Goal: Complete application form: Complete application form

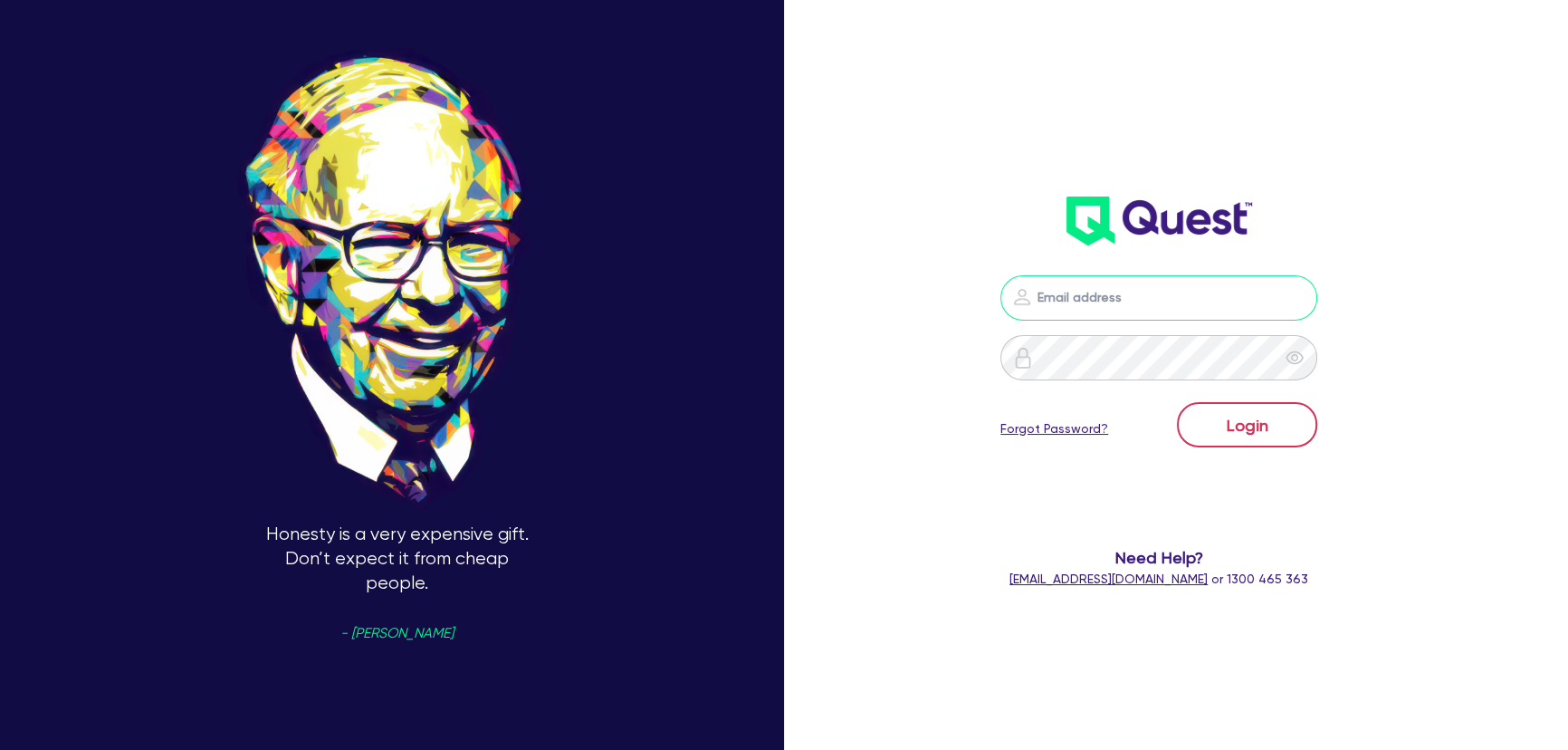
type input "joel.harding@quest.finance"
click at [1277, 408] on button "Login" at bounding box center [1247, 424] width 140 height 45
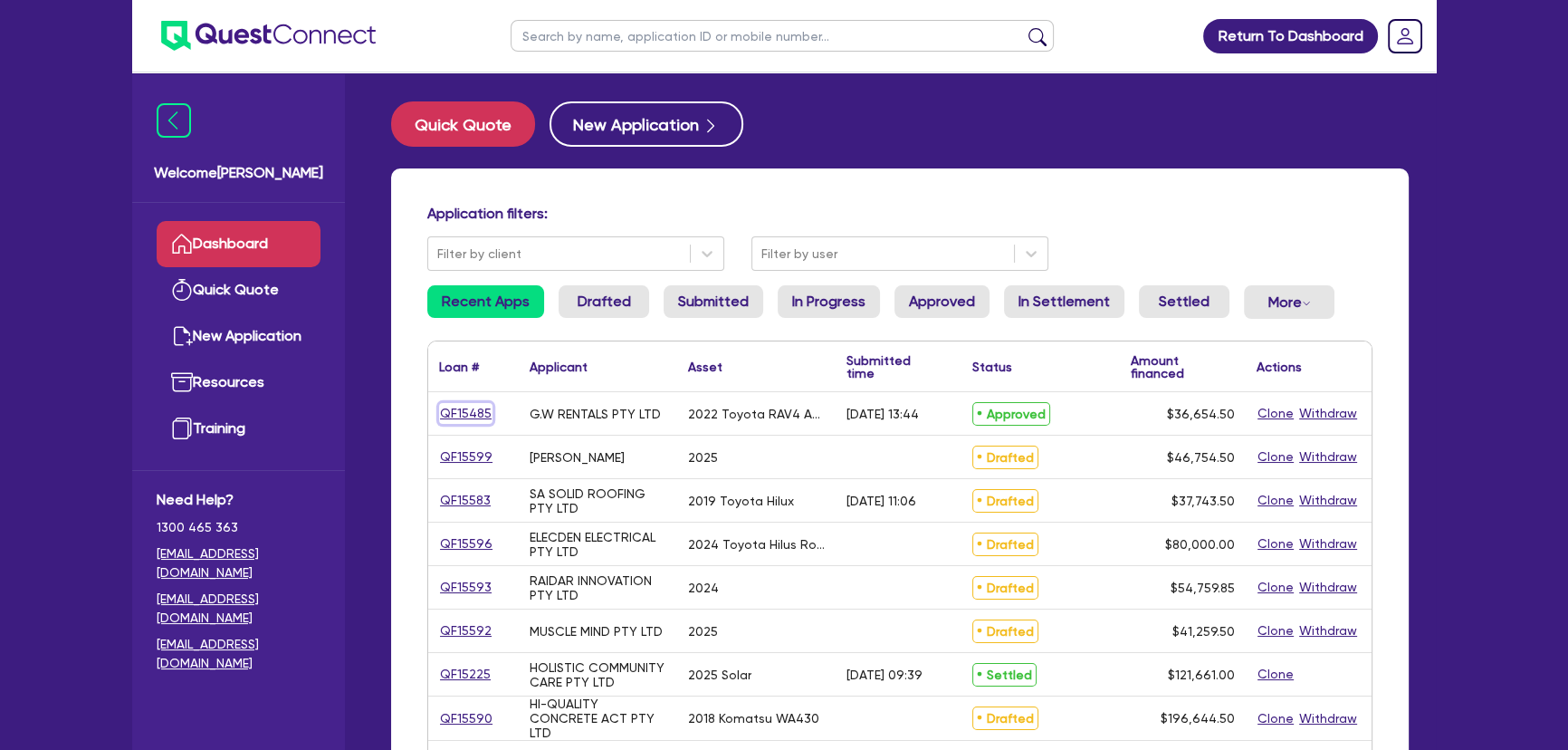
click at [474, 406] on link "QF15485" at bounding box center [465, 413] width 53 height 21
select select "Quest Finance - Own Book"
select select "CARS_AND_LIGHT_TRUCKS"
select select "PASSENGER_VEHICLES"
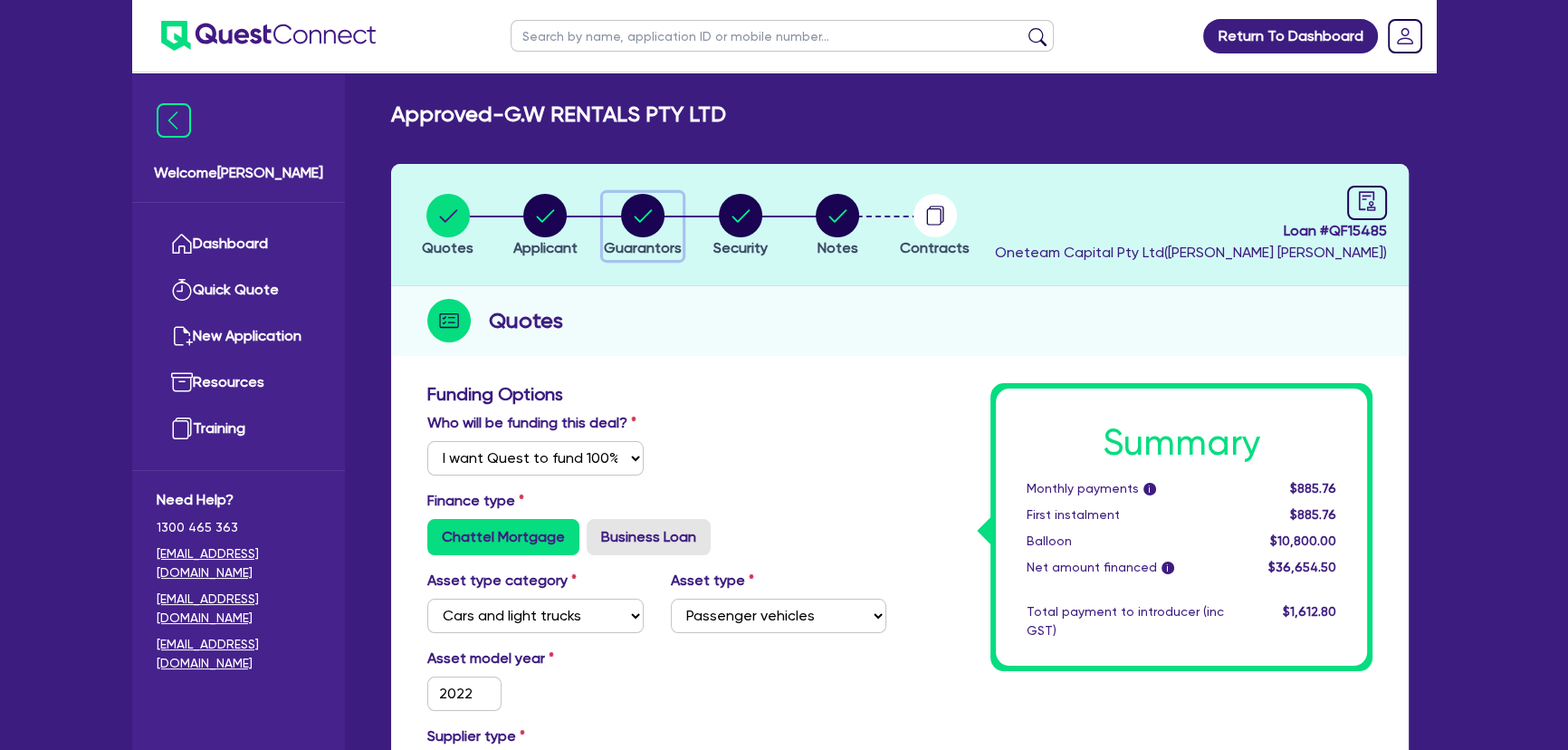
drag, startPoint x: 622, startPoint y: 199, endPoint x: 641, endPoint y: 209, distance: 21.5
click at [621, 199] on icon "button" at bounding box center [642, 215] width 43 height 43
select select "MR"
select select "NSW"
select select "MARRIED"
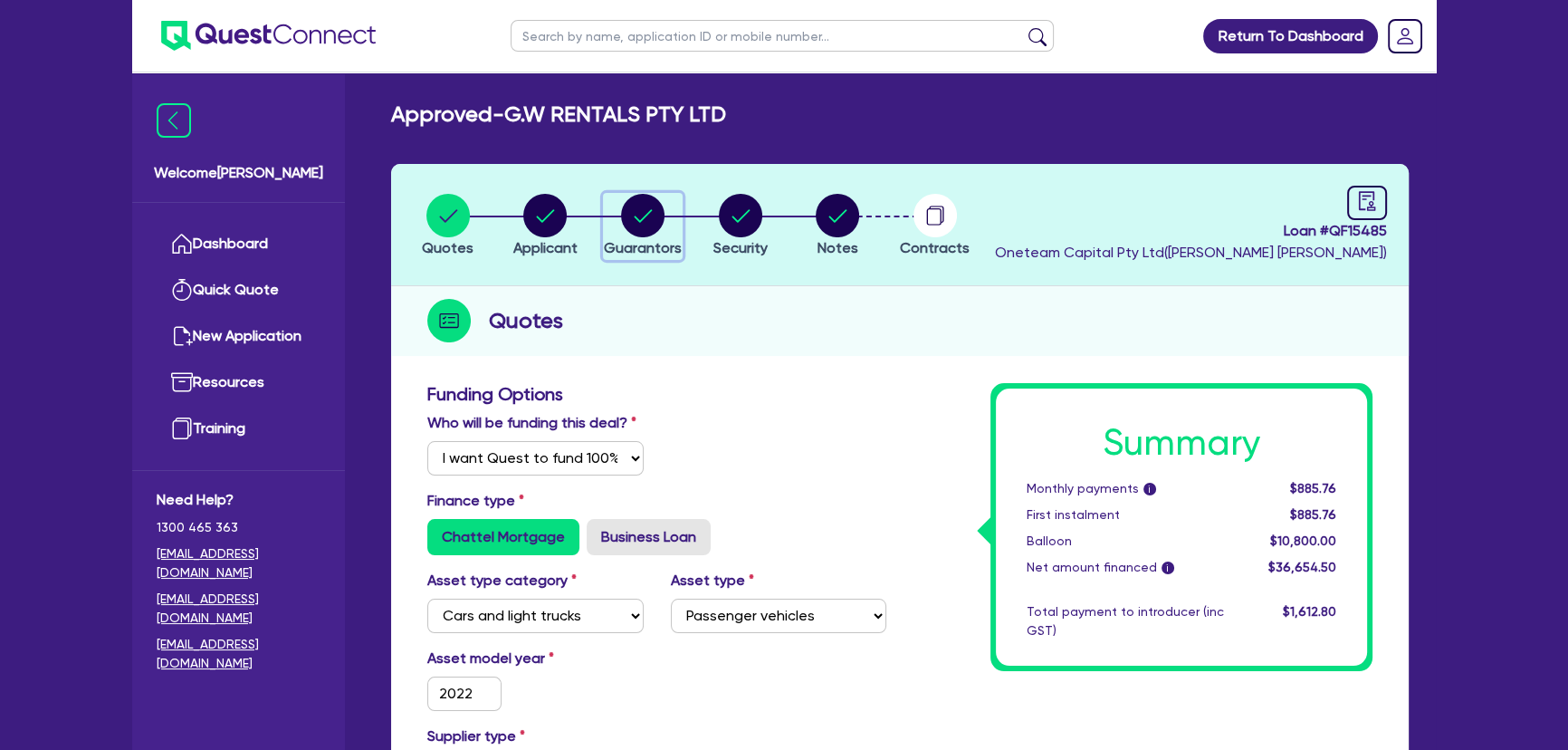
select select "PROPERTY"
select select "VEHICLE"
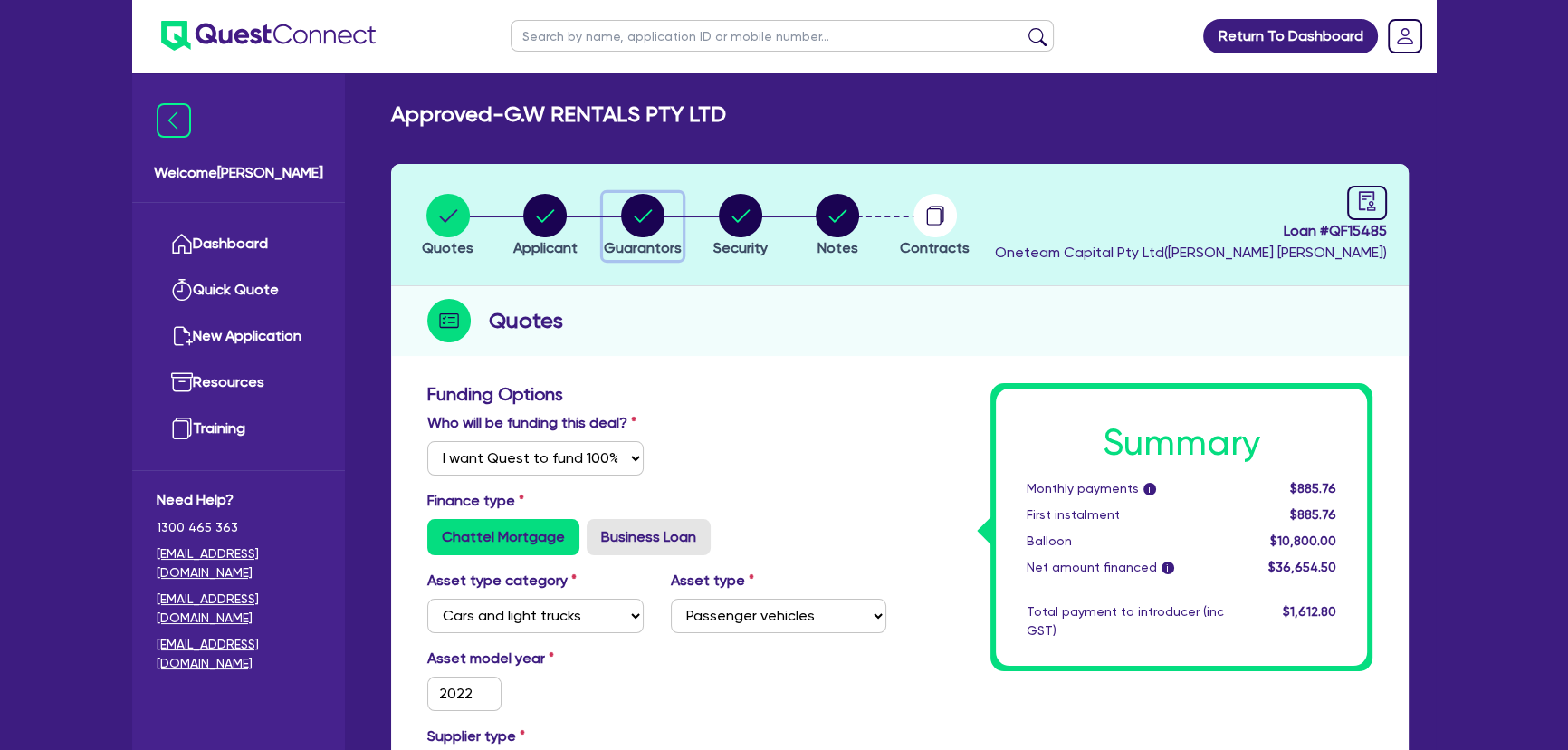
select select "VEHICLE"
select select "MORTGAGE"
select select "VEHICLE_LOAN"
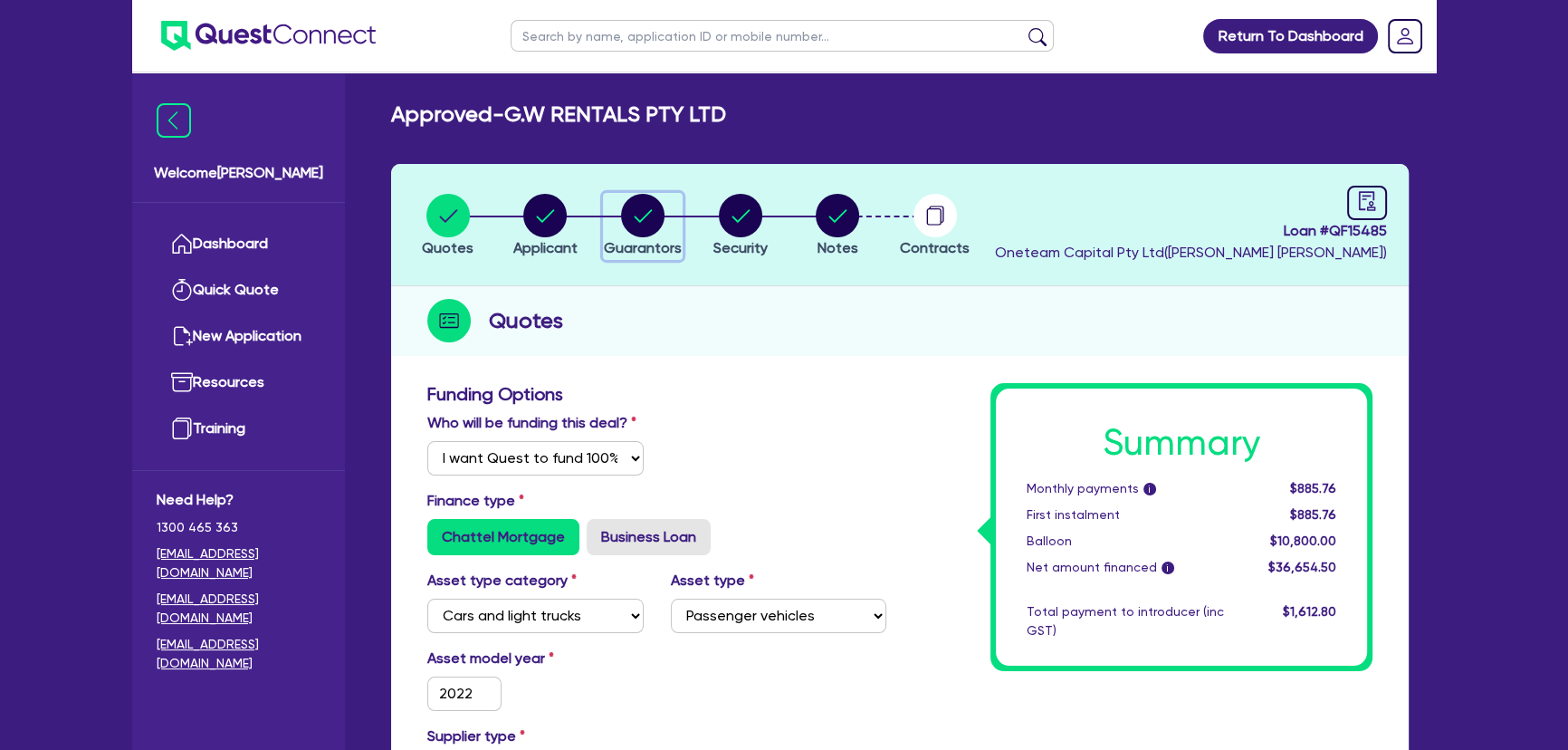
select select "VEHICLE_LOAN"
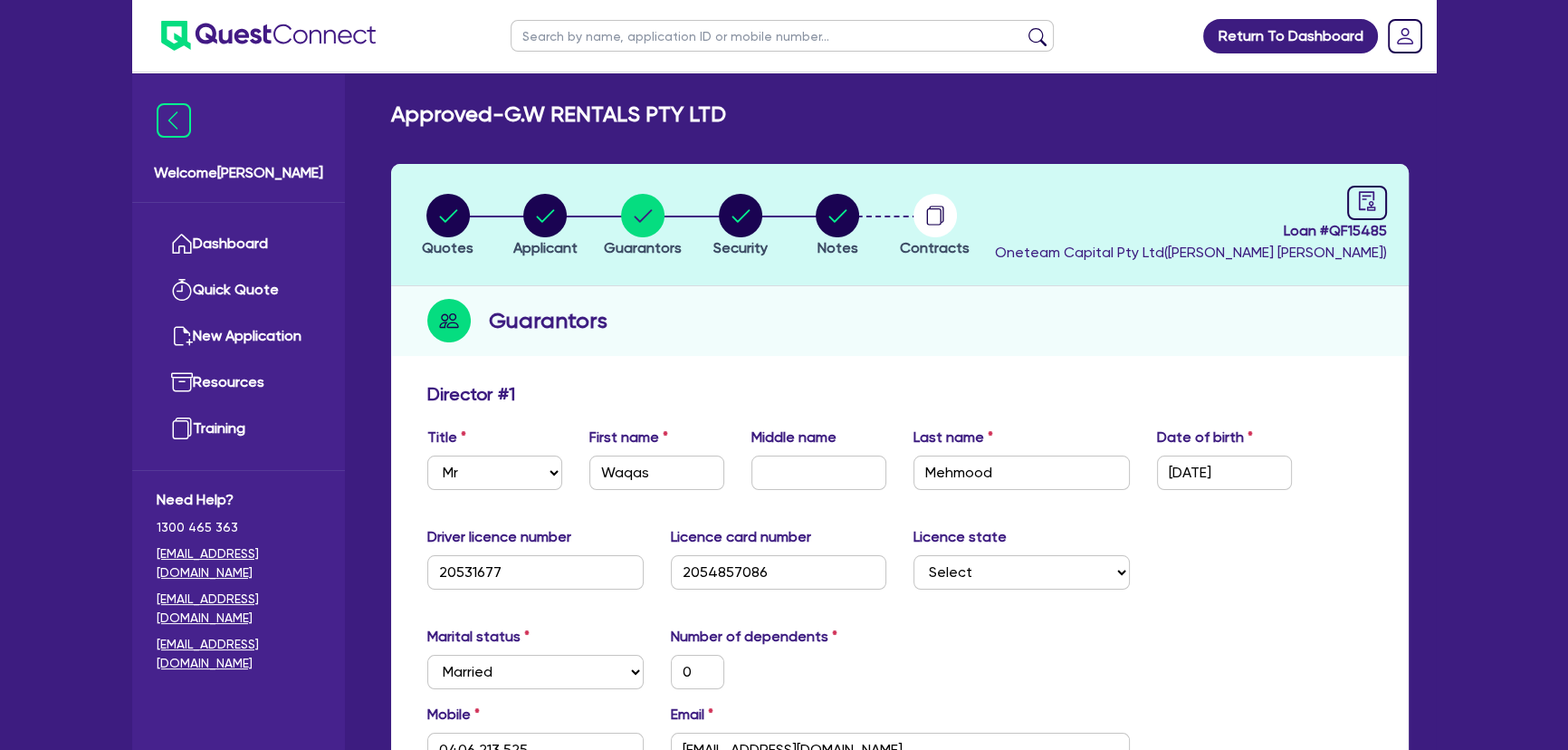
click at [698, 207] on li "Security" at bounding box center [740, 225] width 97 height 64
click at [733, 207] on circle "button" at bounding box center [740, 215] width 43 height 43
select select "CARS_AND_LIGHT_TRUCKS"
select select "PASSENGER_VEHICLES"
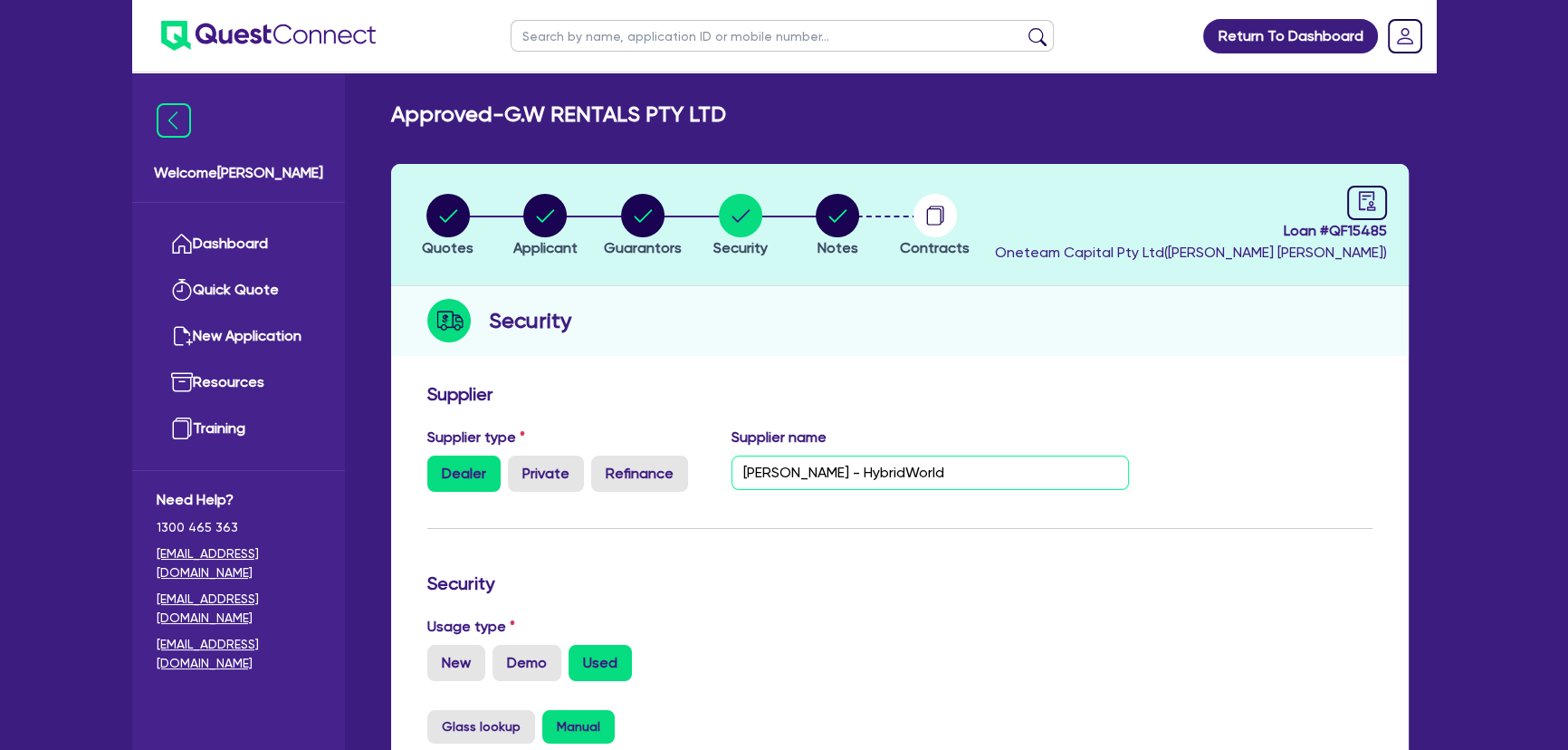
drag, startPoint x: 898, startPoint y: 471, endPoint x: 782, endPoint y: 472, distance: 116.0
click at [782, 472] on input "Ian - HybridWorld" at bounding box center [930, 472] width 398 height 35
paste input "World Pty Lt"
click at [966, 468] on input "Ian - Hybrid World Pty Ltd" at bounding box center [930, 472] width 398 height 35
type input "Ian - Hybrid World Pty Ltd"
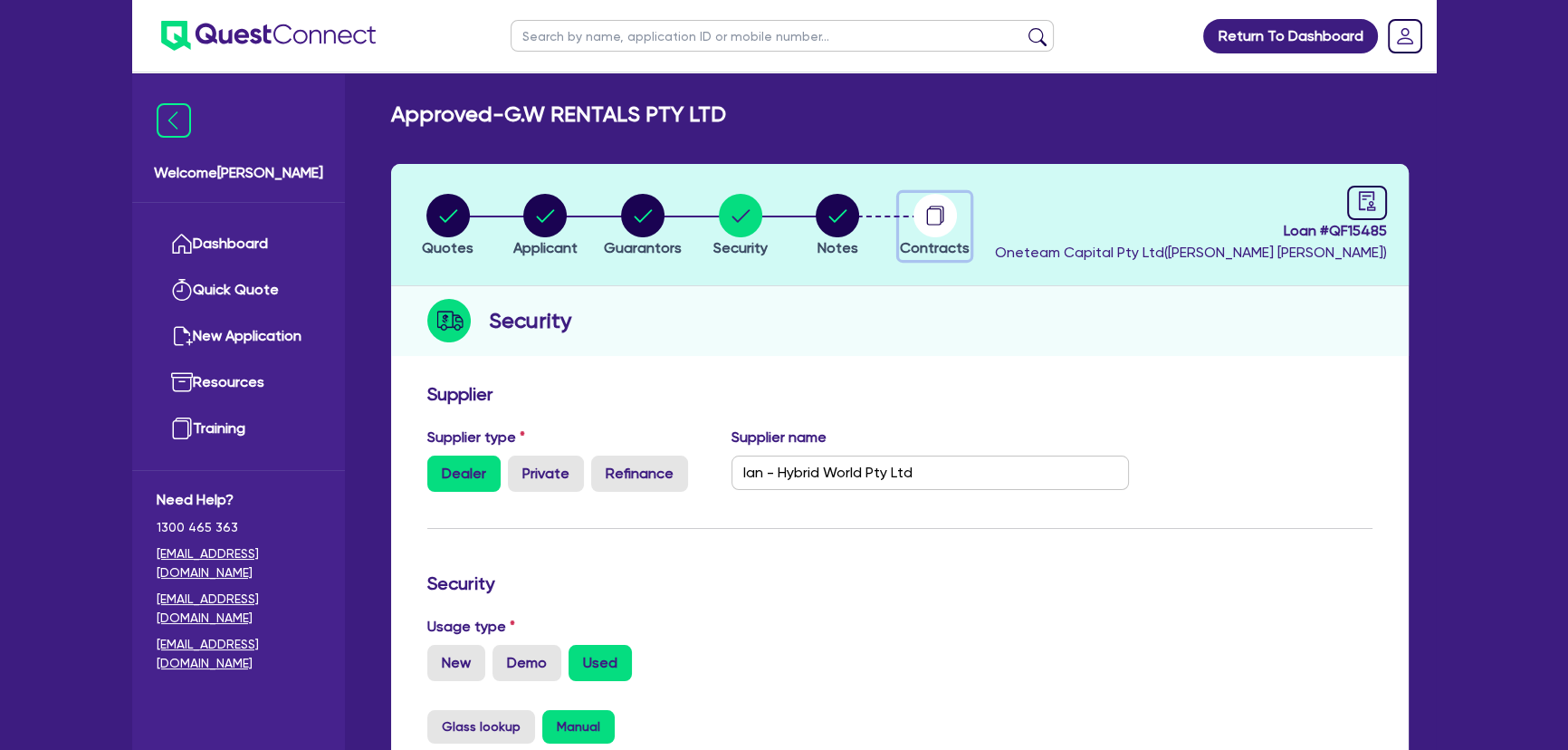
click at [929, 214] on circle "button" at bounding box center [935, 215] width 43 height 43
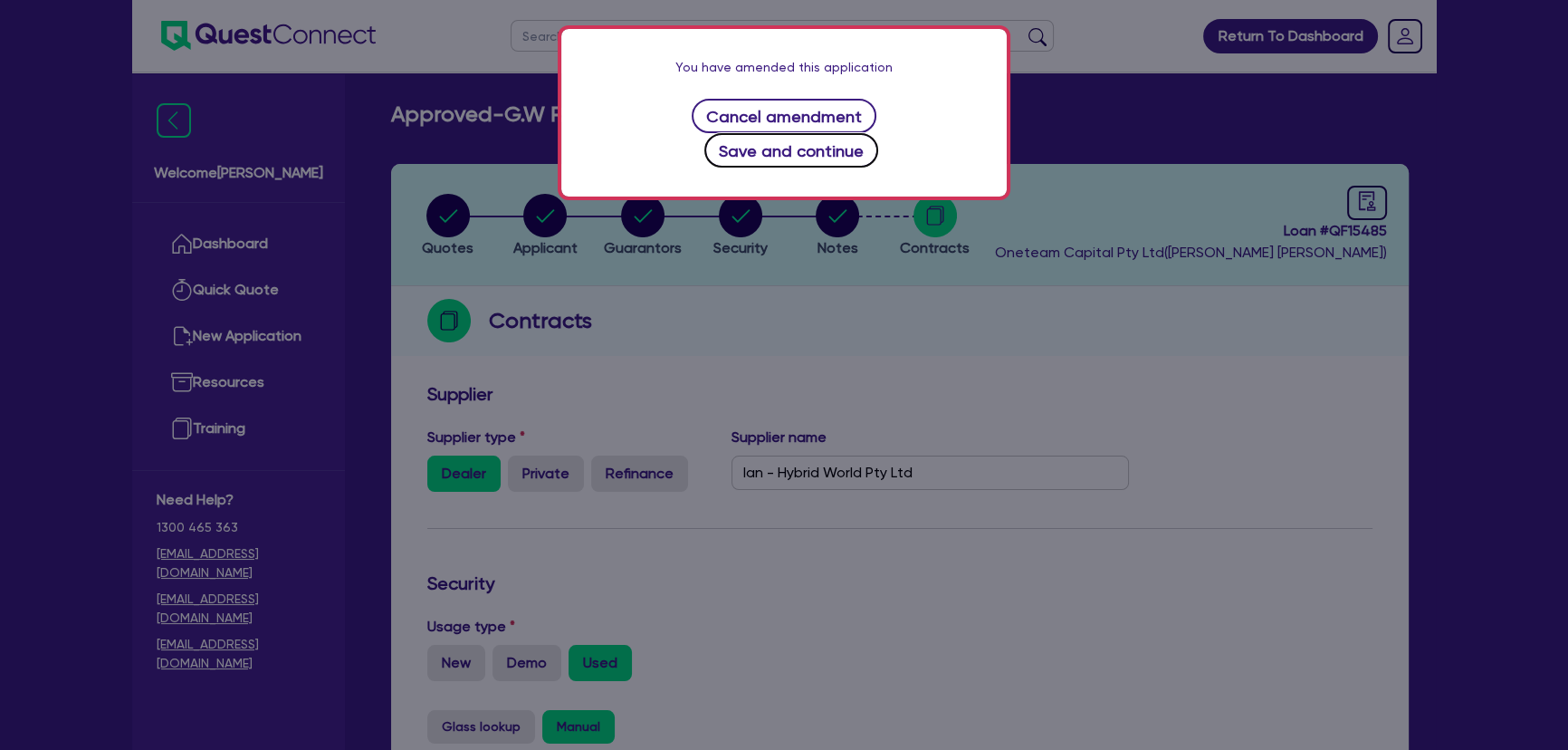
click at [861, 133] on button "Save and continue" at bounding box center [791, 150] width 175 height 35
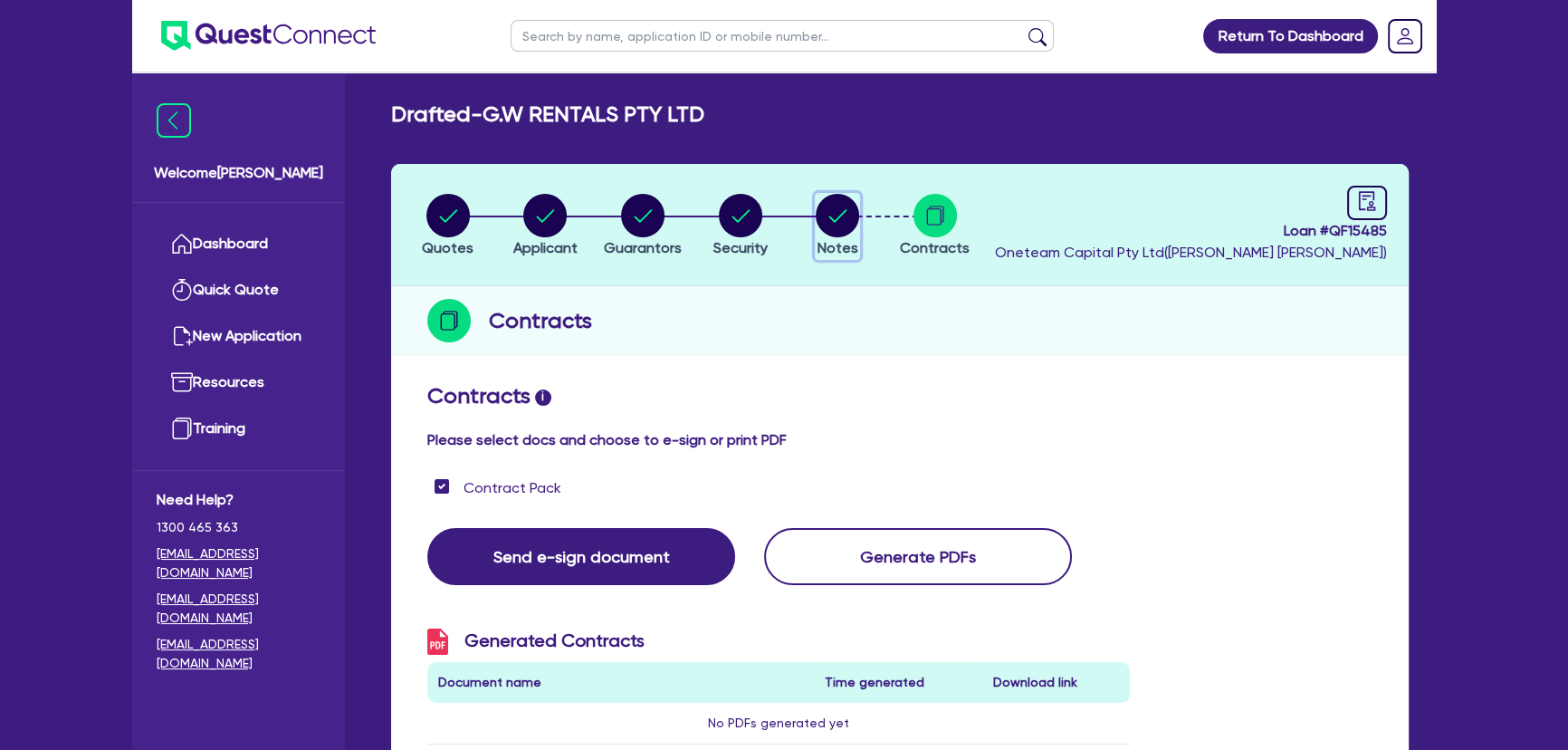
click at [843, 222] on circle "button" at bounding box center [837, 215] width 43 height 43
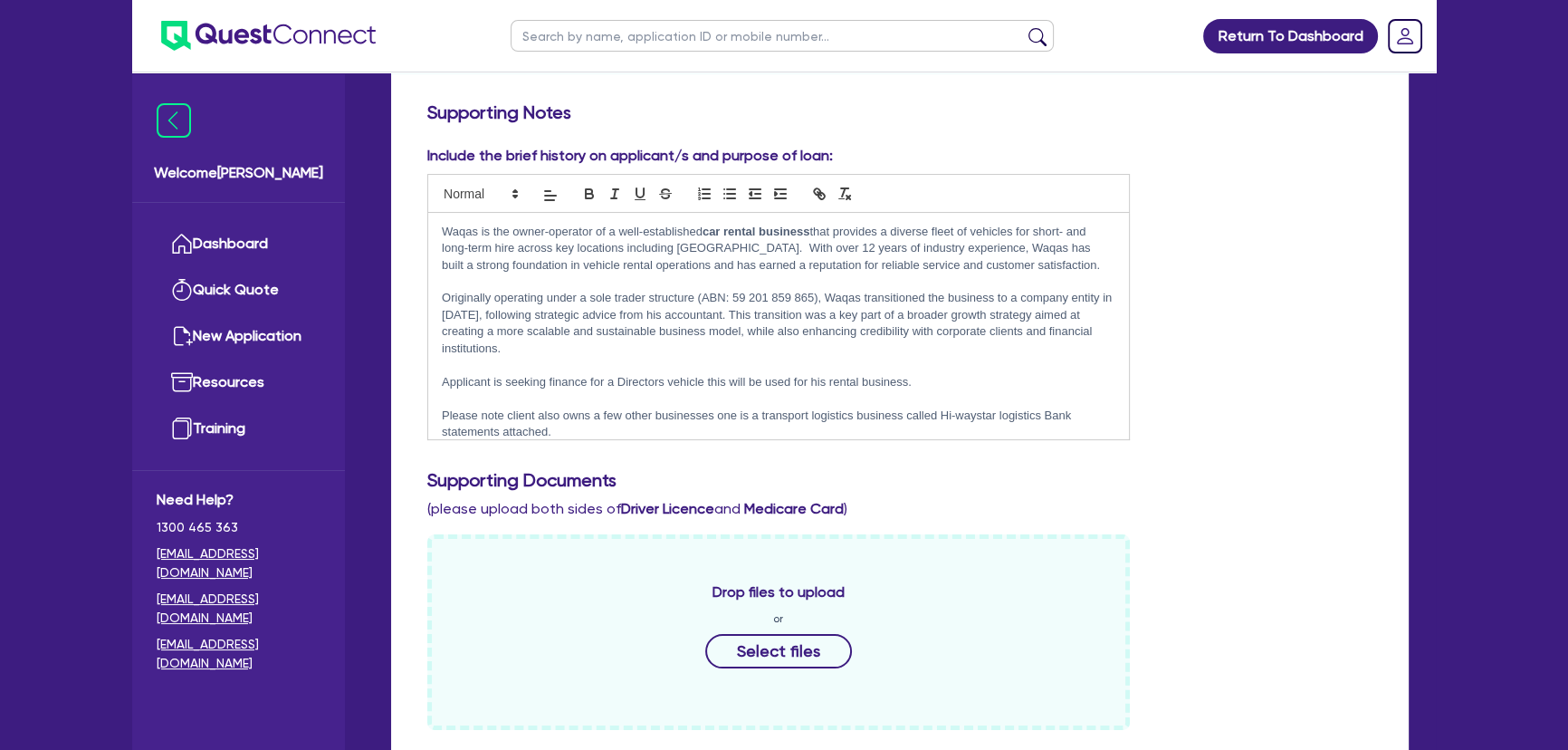
scroll to position [98, 0]
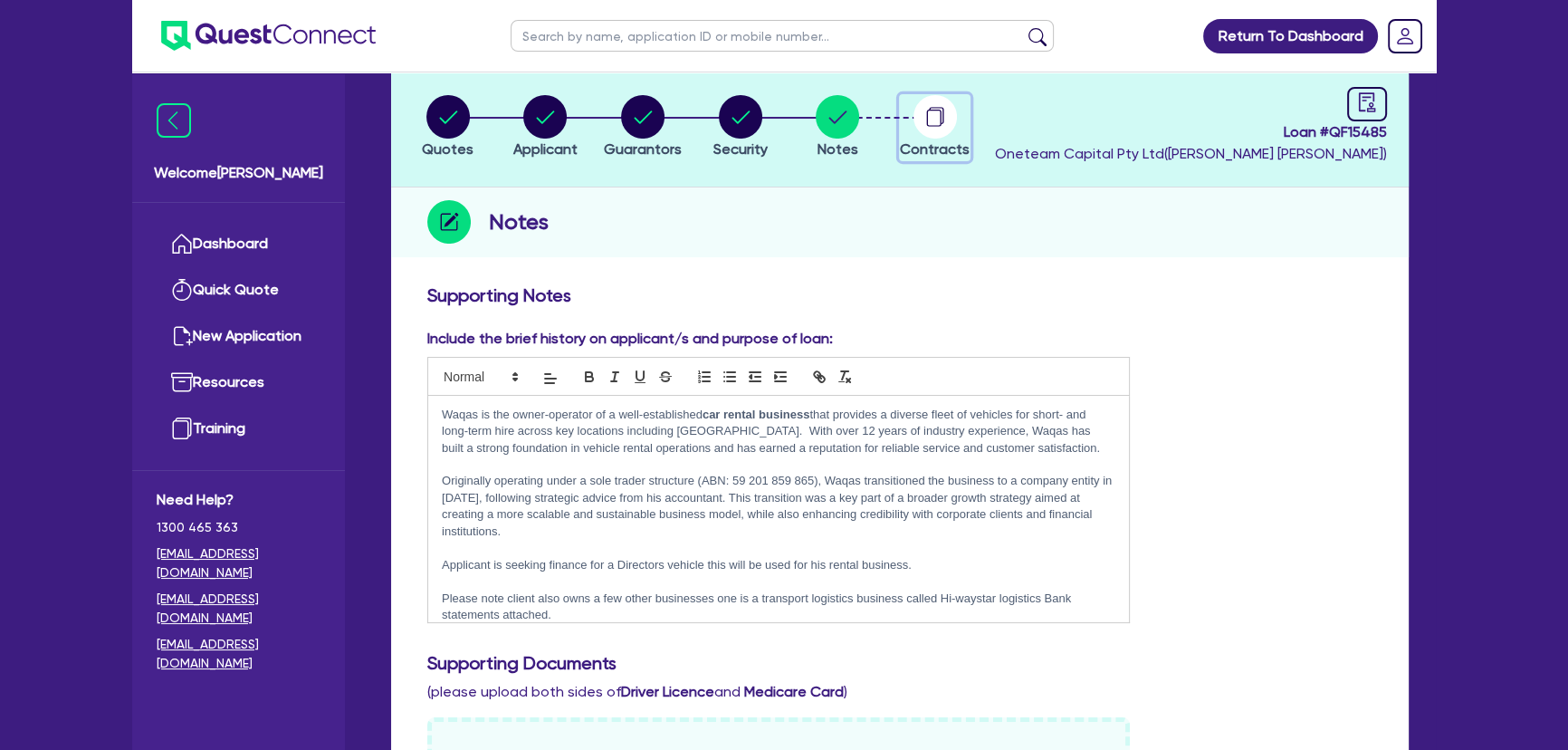
click at [932, 129] on circle "button" at bounding box center [935, 117] width 43 height 43
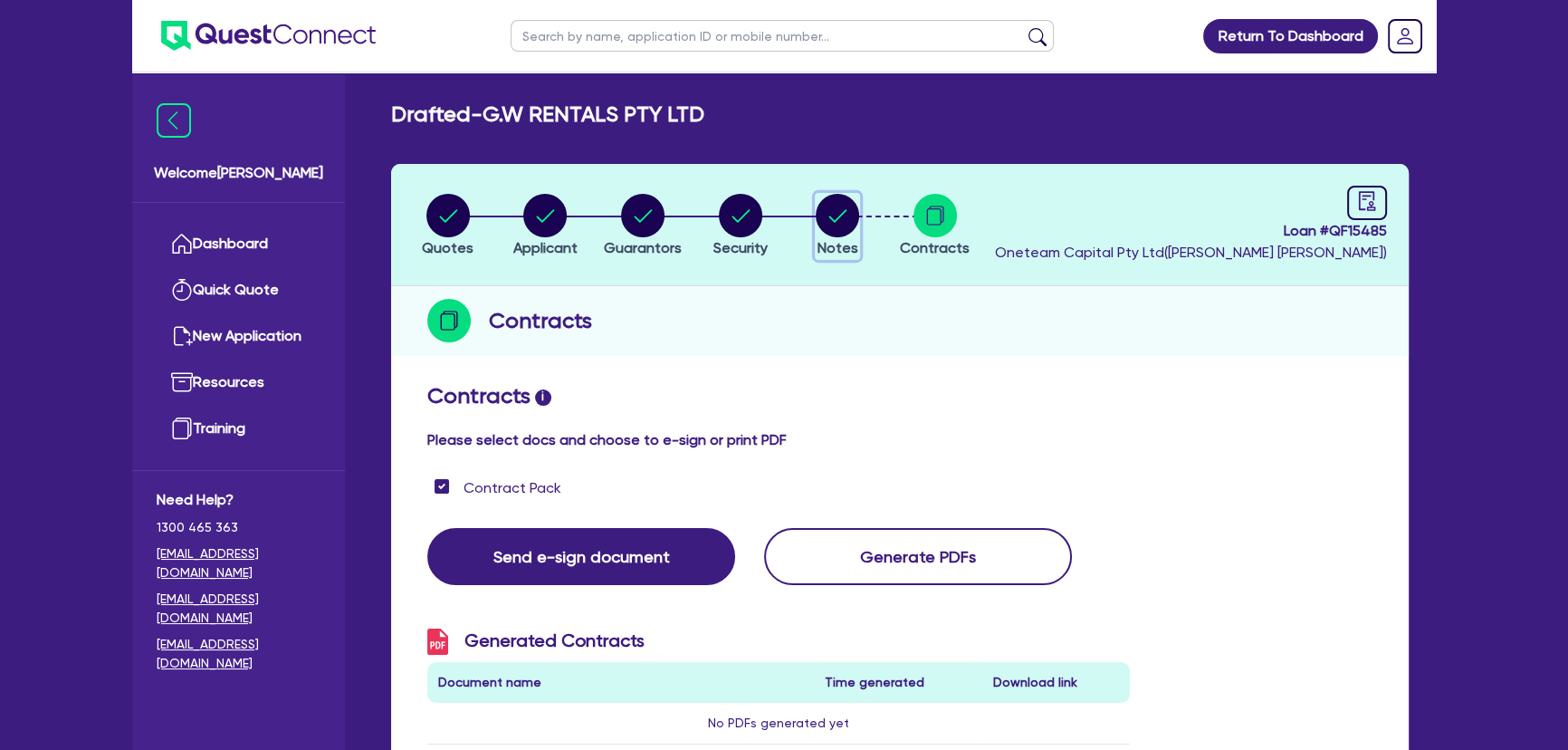
click at [826, 226] on circle "button" at bounding box center [837, 215] width 43 height 43
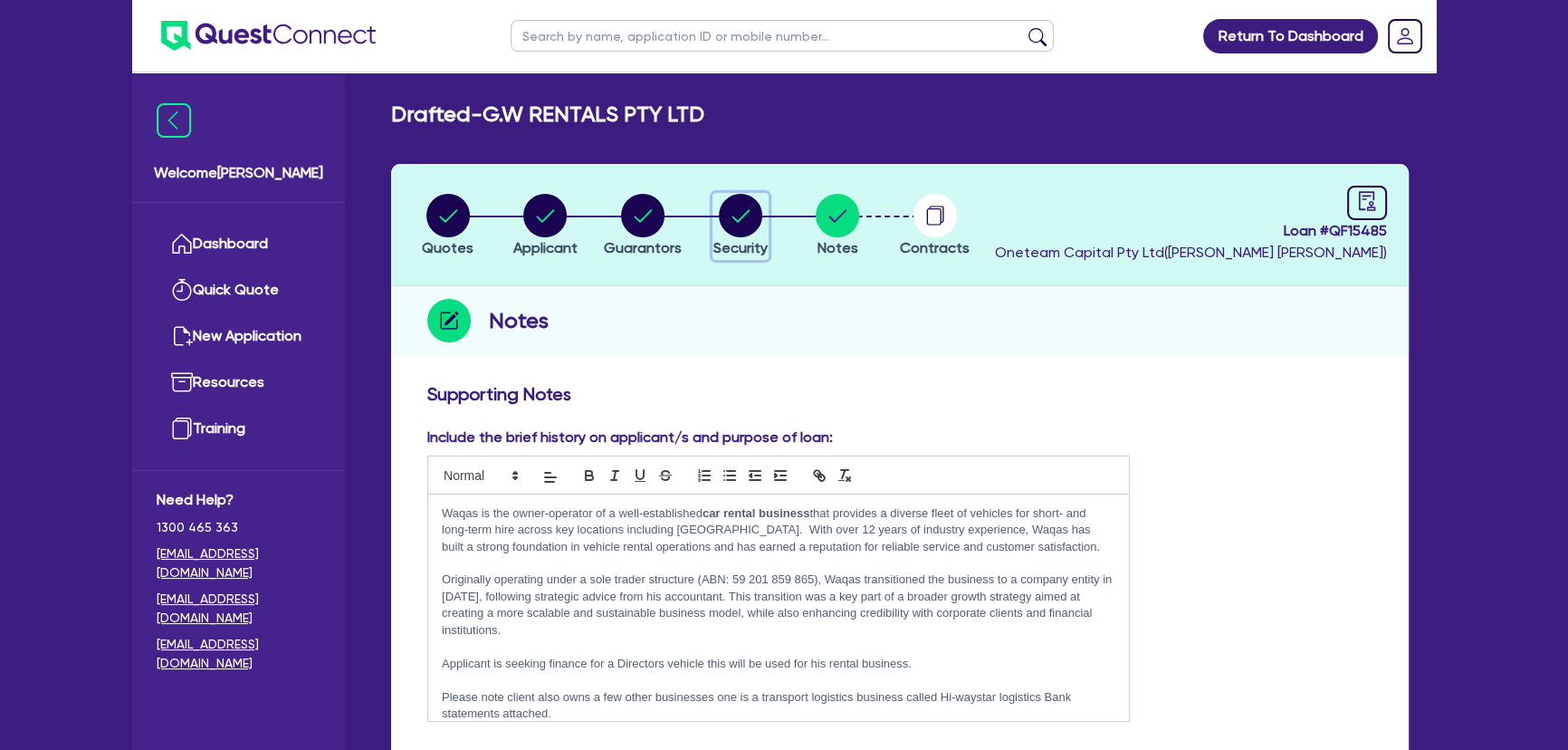
click at [747, 251] on span "Security" at bounding box center [740, 247] width 54 height 17
select select "CARS_AND_LIGHT_TRUCKS"
select select "PASSENGER_VEHICLES"
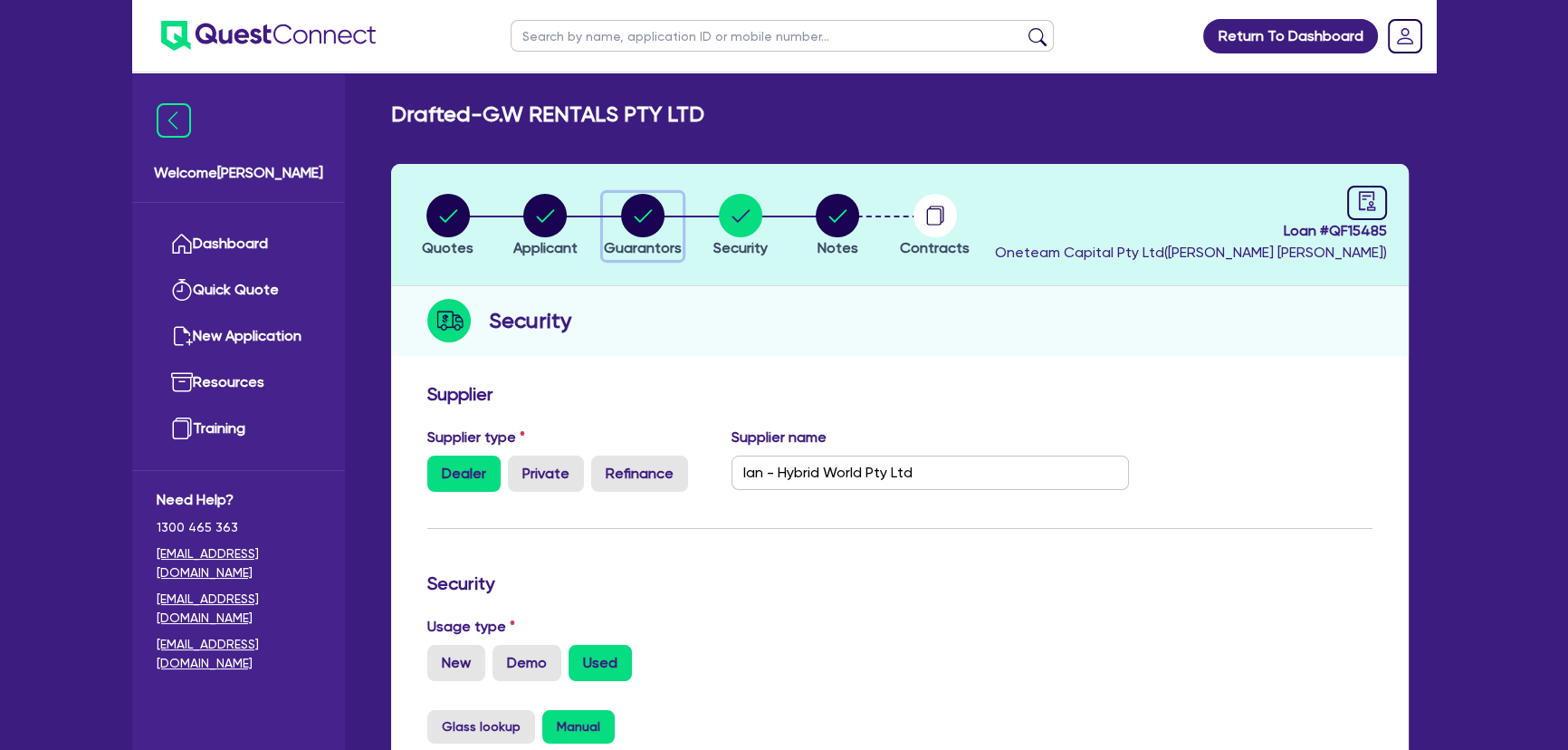
click at [654, 208] on circle "button" at bounding box center [642, 215] width 43 height 43
select select "MR"
select select "NSW"
select select "MARRIED"
select select "PROPERTY"
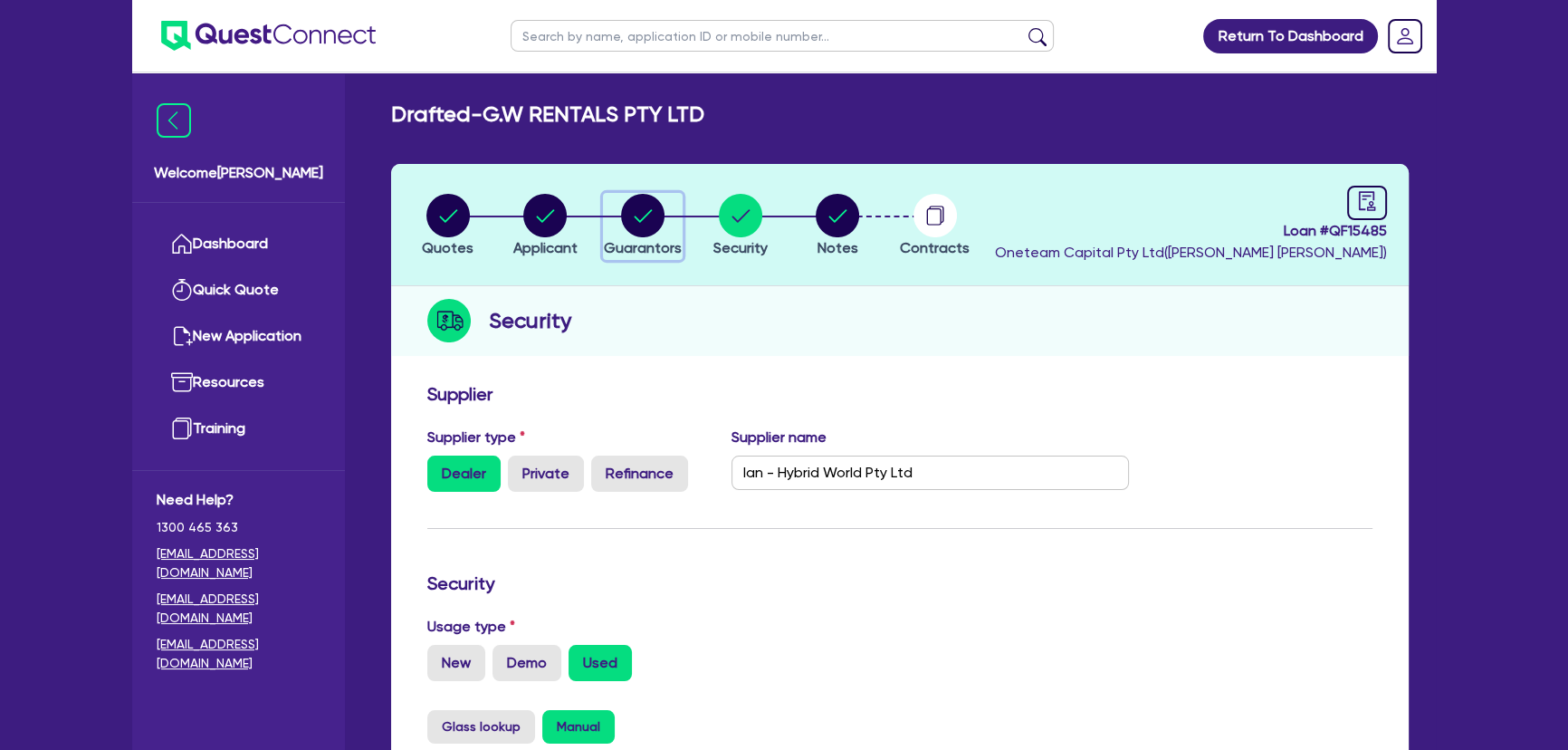
select select "VEHICLE"
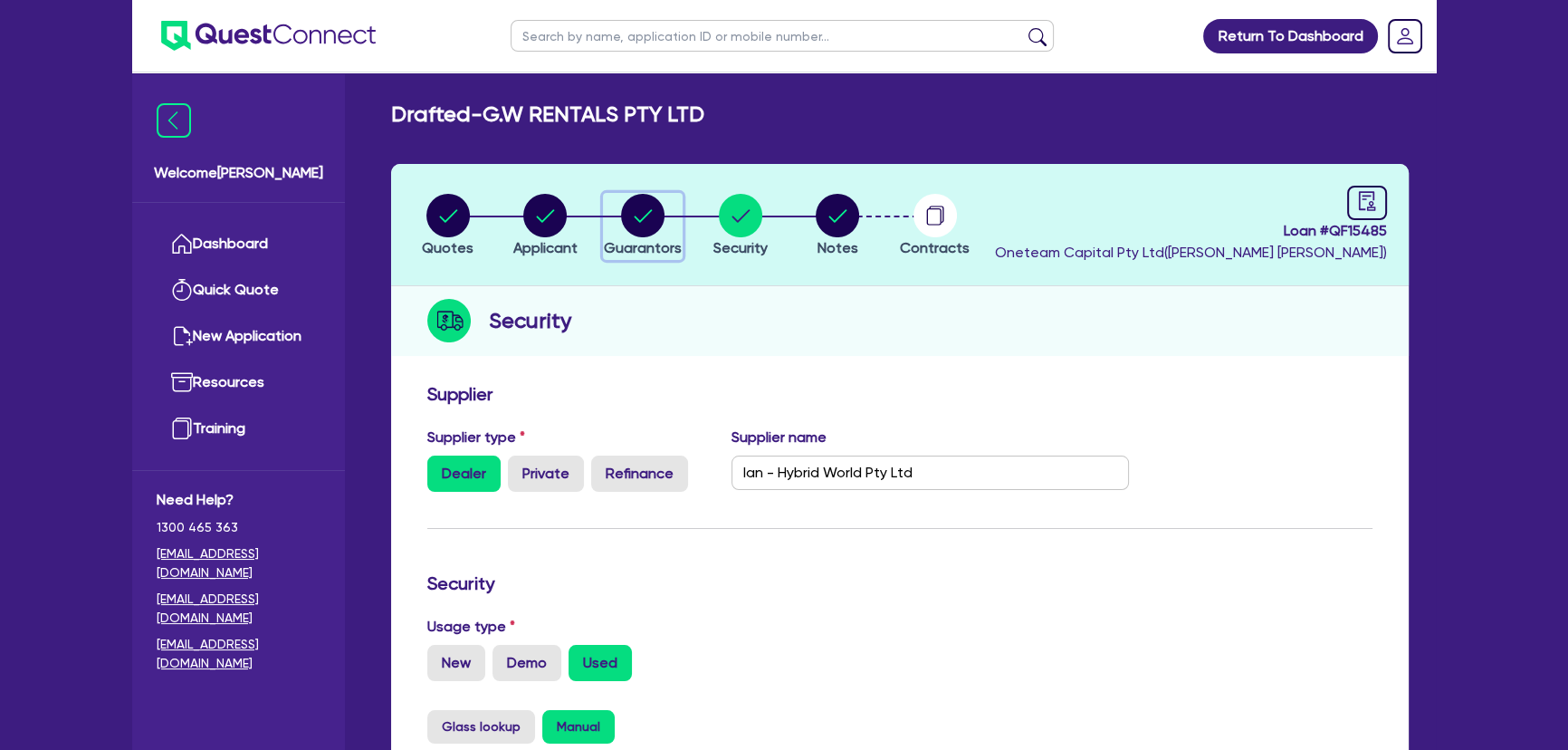
select select "VEHICLE"
select select "MORTGAGE"
select select "VEHICLE_LOAN"
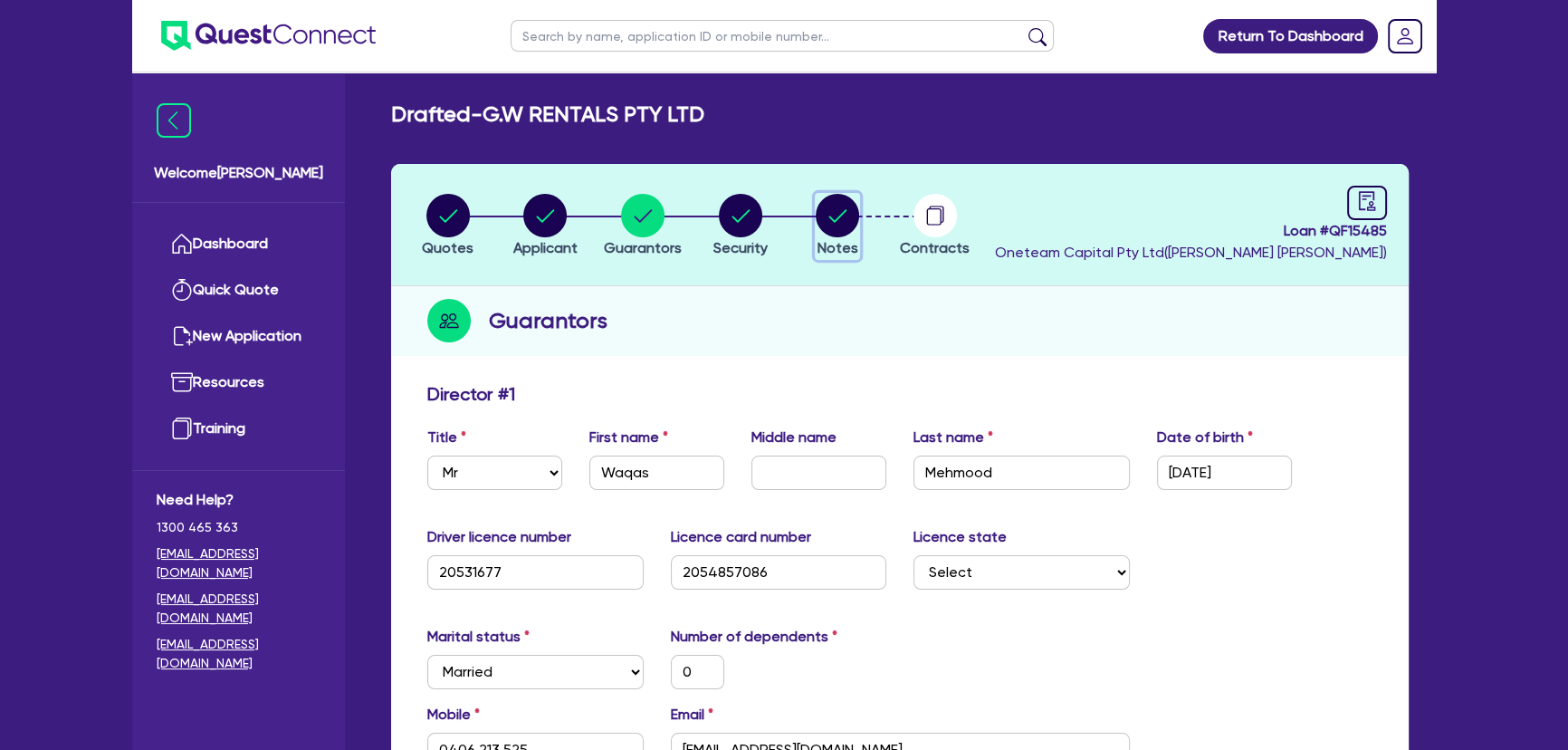
click at [814, 216] on button "Notes" at bounding box center [837, 227] width 45 height 67
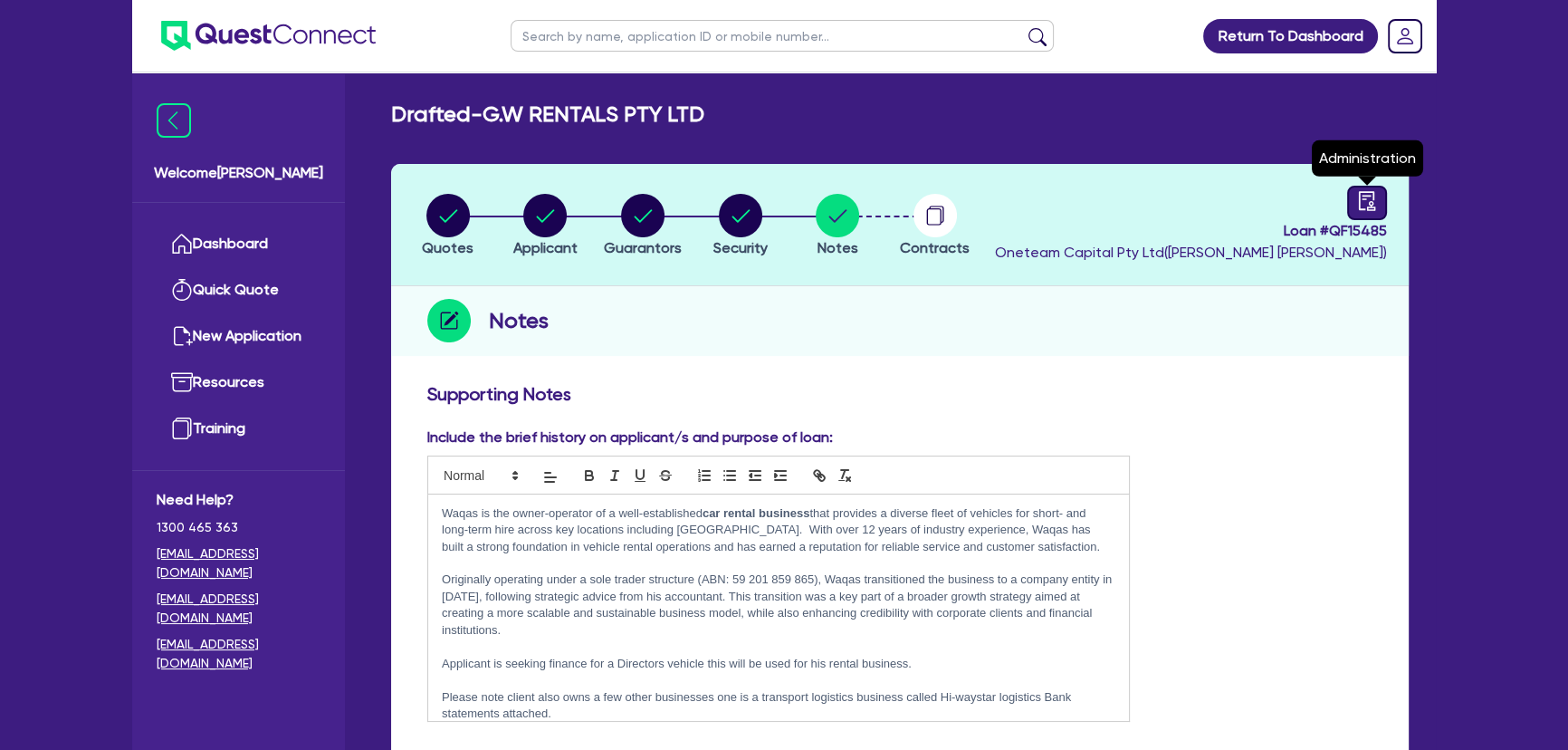
click at [1364, 199] on icon "audit" at bounding box center [1367, 200] width 16 height 19
select select "DRAFTED_AMENDED"
select select "Quest Finance - Own Book"
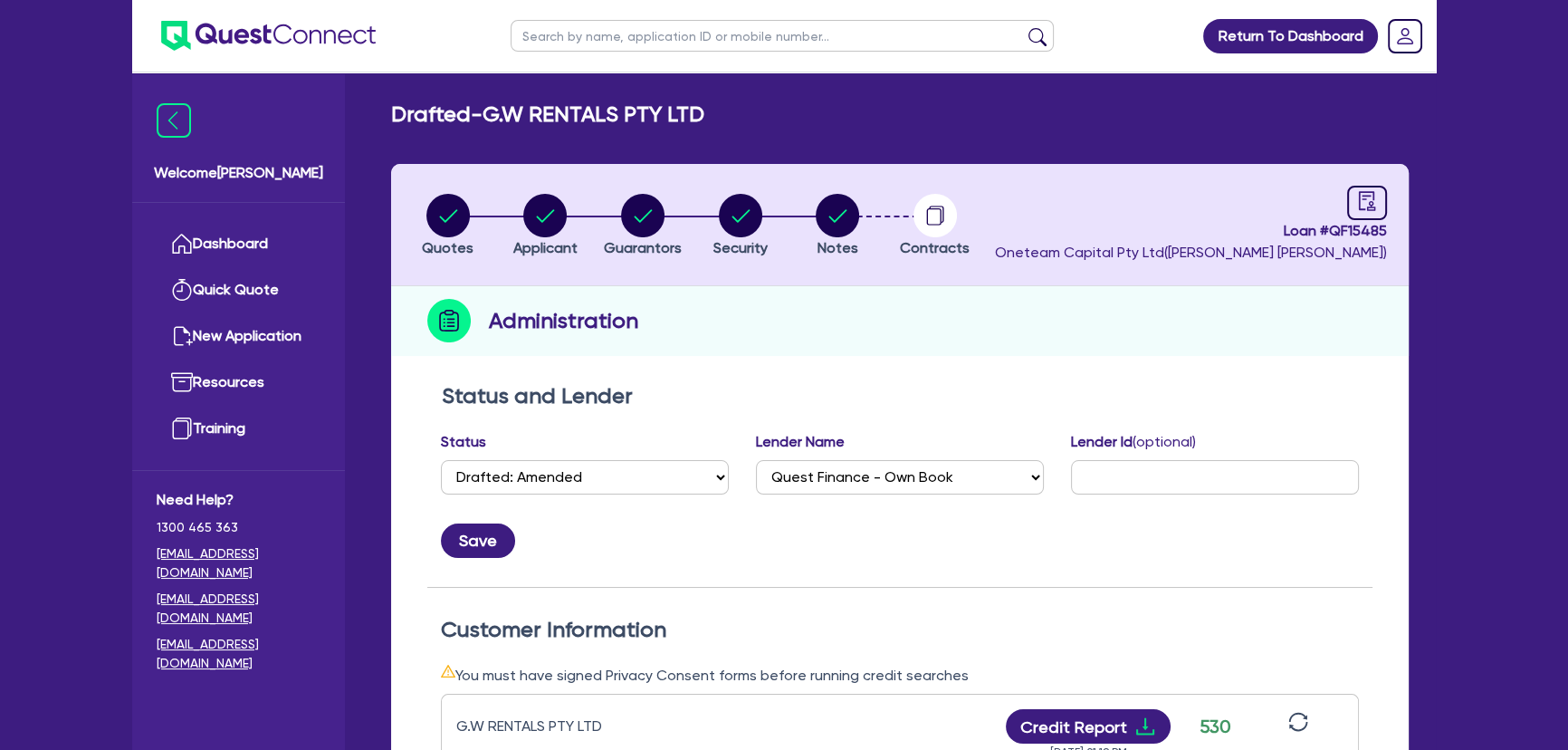
drag, startPoint x: 1297, startPoint y: 228, endPoint x: 1440, endPoint y: 217, distance: 143.4
click at [1440, 217] on div "Return To Dashboard Edit Profile Logout Welcome Joel Dashboard Quick Quote New …" at bounding box center [784, 691] width 1331 height 1383
drag, startPoint x: 1277, startPoint y: 226, endPoint x: 1393, endPoint y: 226, distance: 116.0
click at [1393, 226] on header "Quotes Applicant Guarantors Security Notes Contracts Loan # QF15485 Oneteam Cap…" at bounding box center [900, 225] width 1018 height 123
copy span "Loan # QF15485"
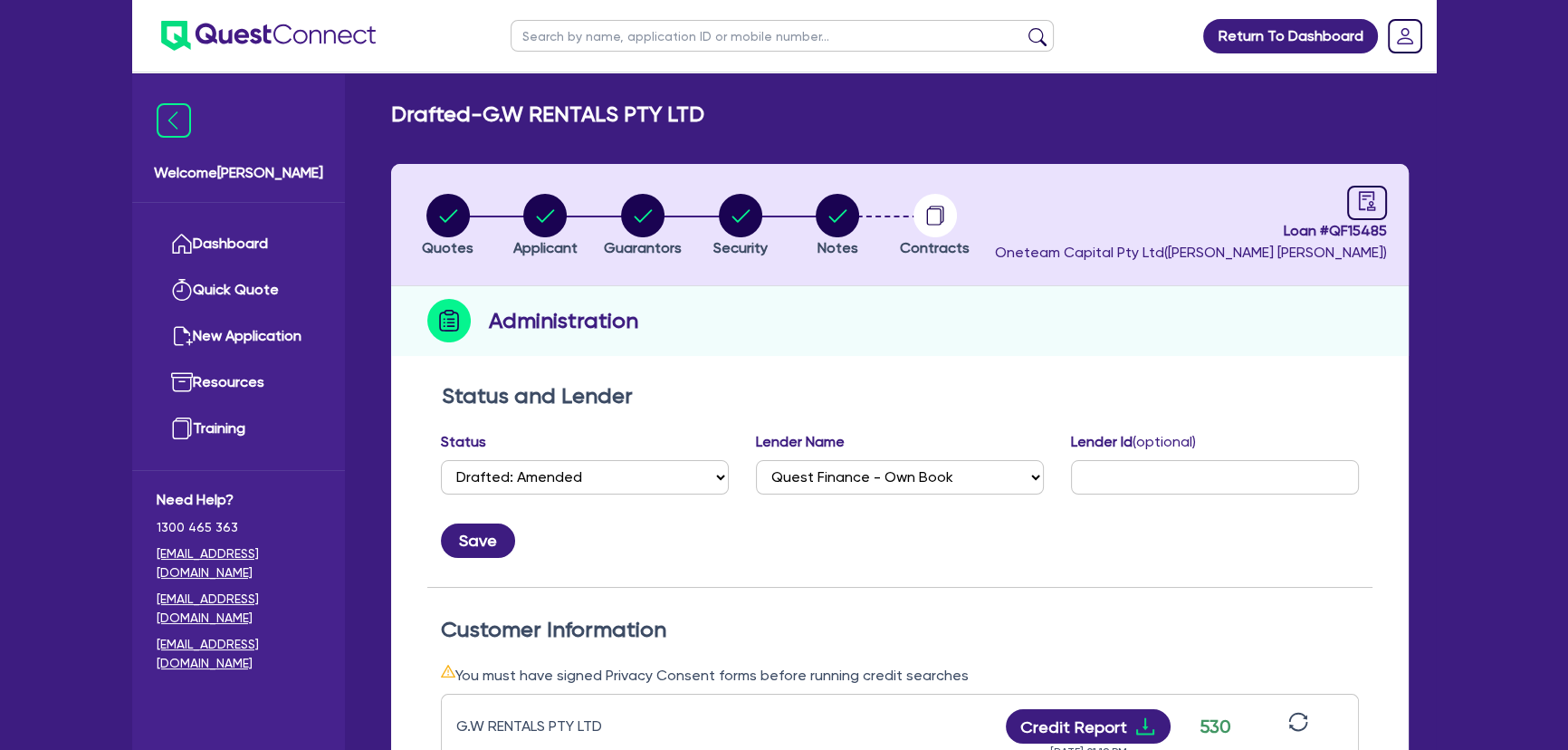
click at [1032, 391] on h2 "Status and Lender" at bounding box center [900, 396] width 916 height 26
click at [269, 48] on img at bounding box center [268, 36] width 214 height 30
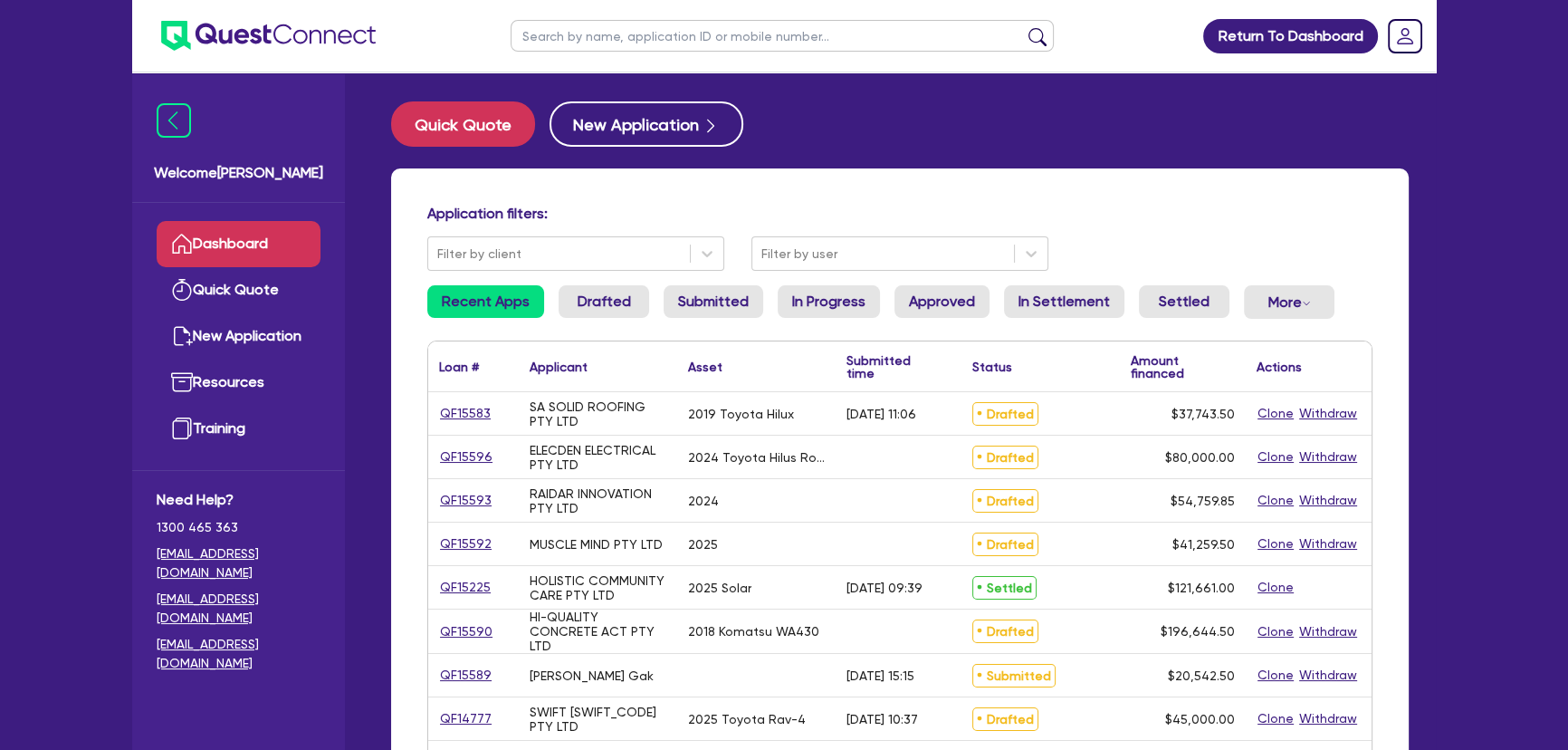
click at [699, 47] on input "text" at bounding box center [782, 36] width 543 height 32
type input "Hira"
click at [1023, 27] on button "submit" at bounding box center [1037, 39] width 29 height 25
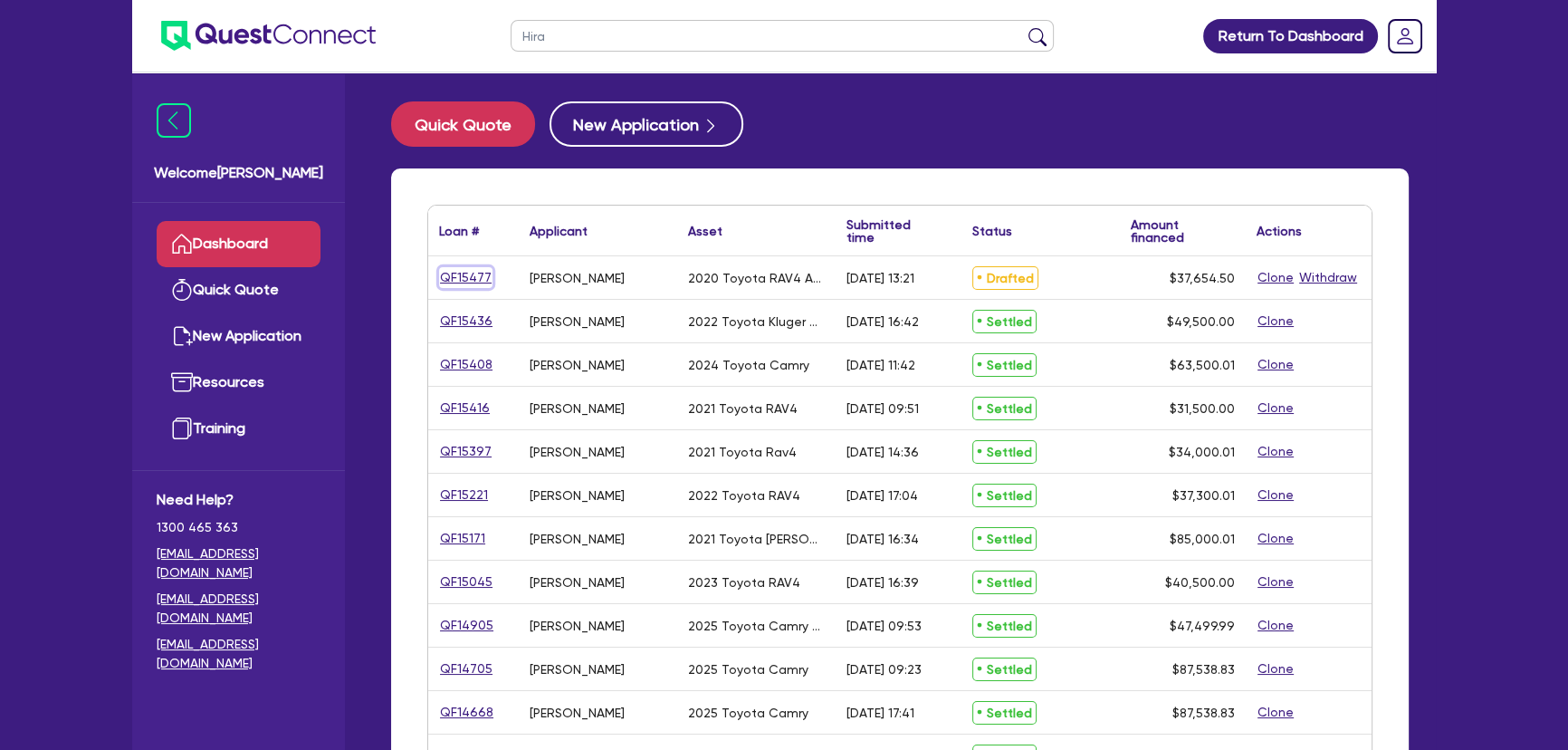
click at [447, 283] on link "QF15477" at bounding box center [465, 277] width 53 height 21
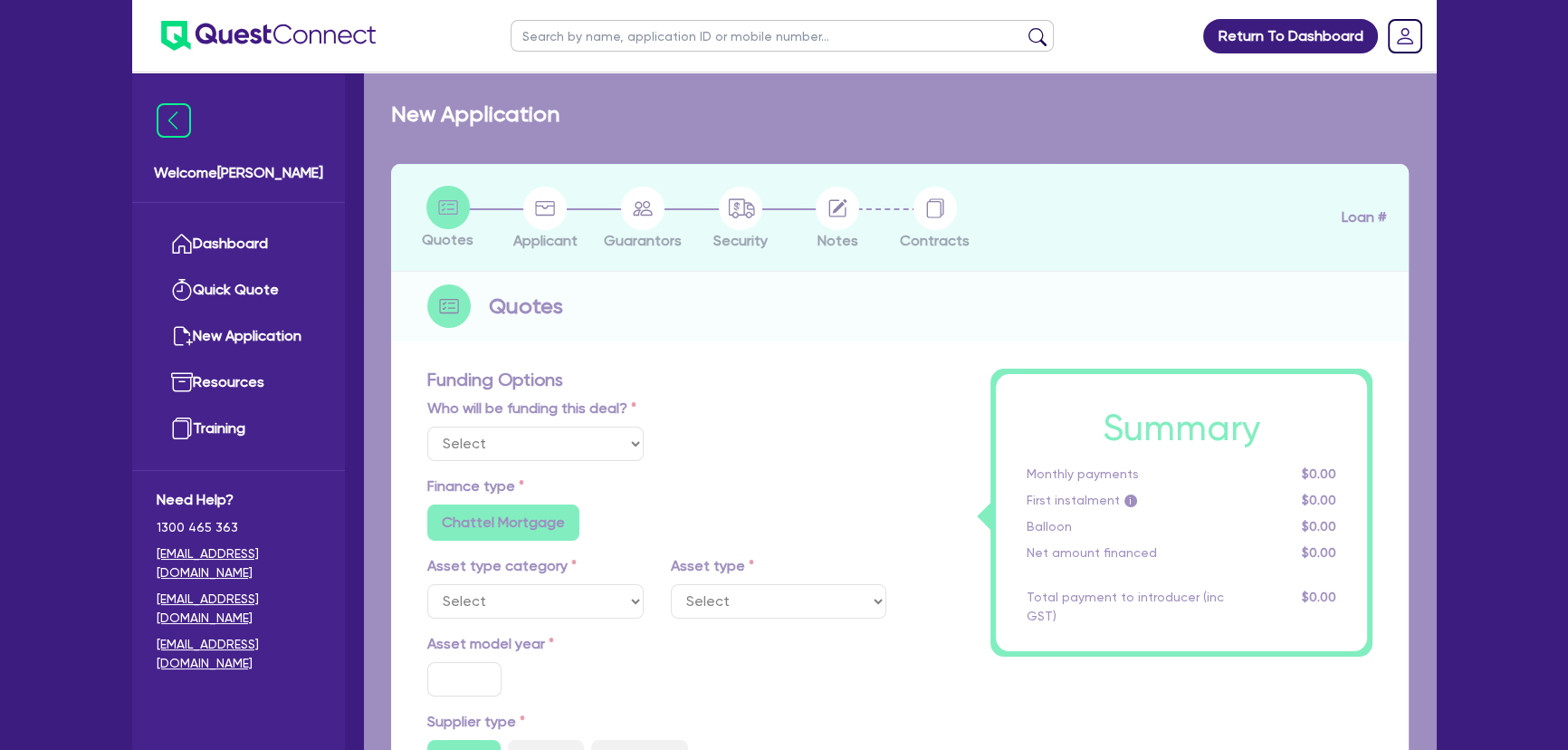
select select "Other"
select select "CARS_AND_LIGHT_TRUCKS"
type input "2020"
type input "37,000"
type input "4"
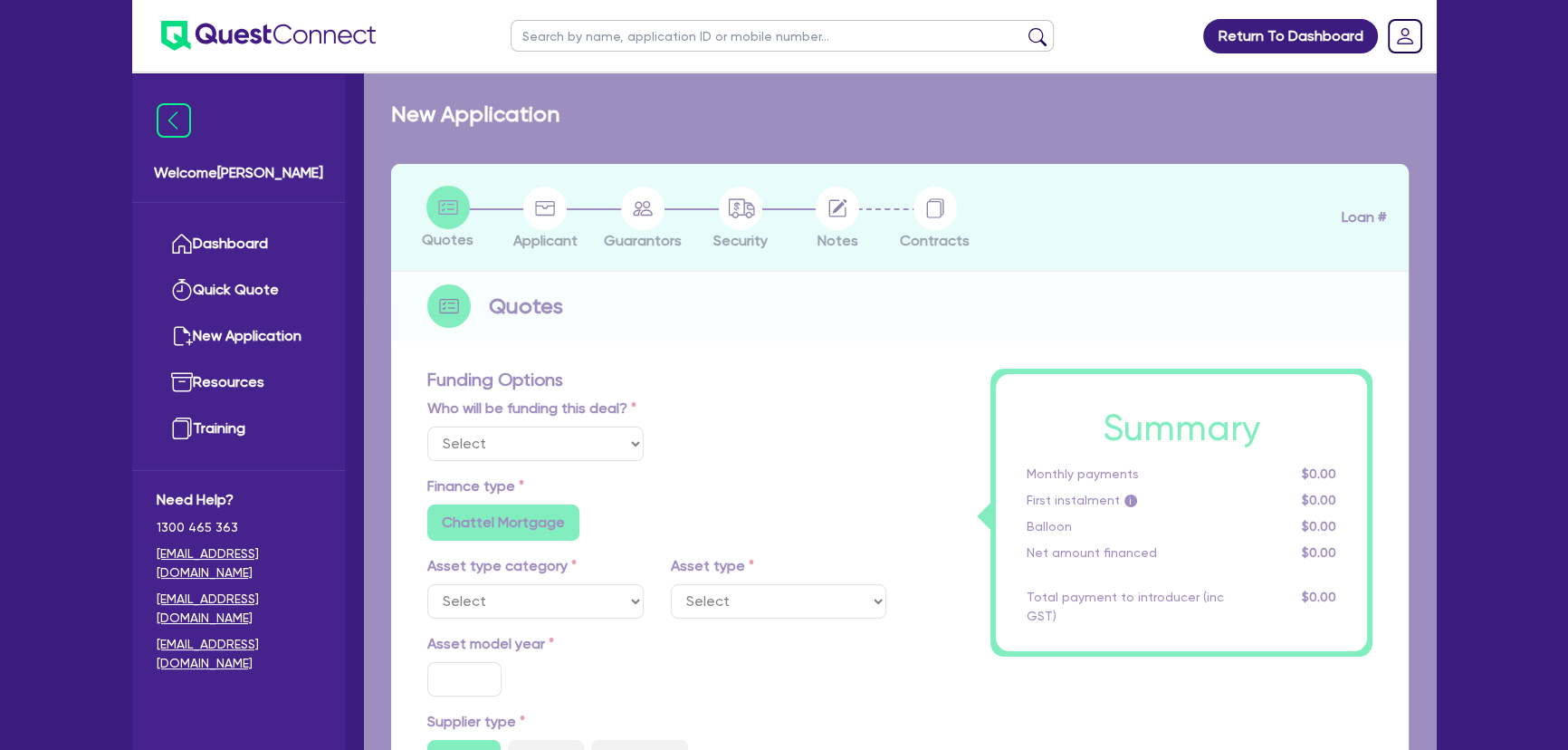
type input "1,506.18"
type input "7"
type input "318.18"
radio input "true"
radio input "false"
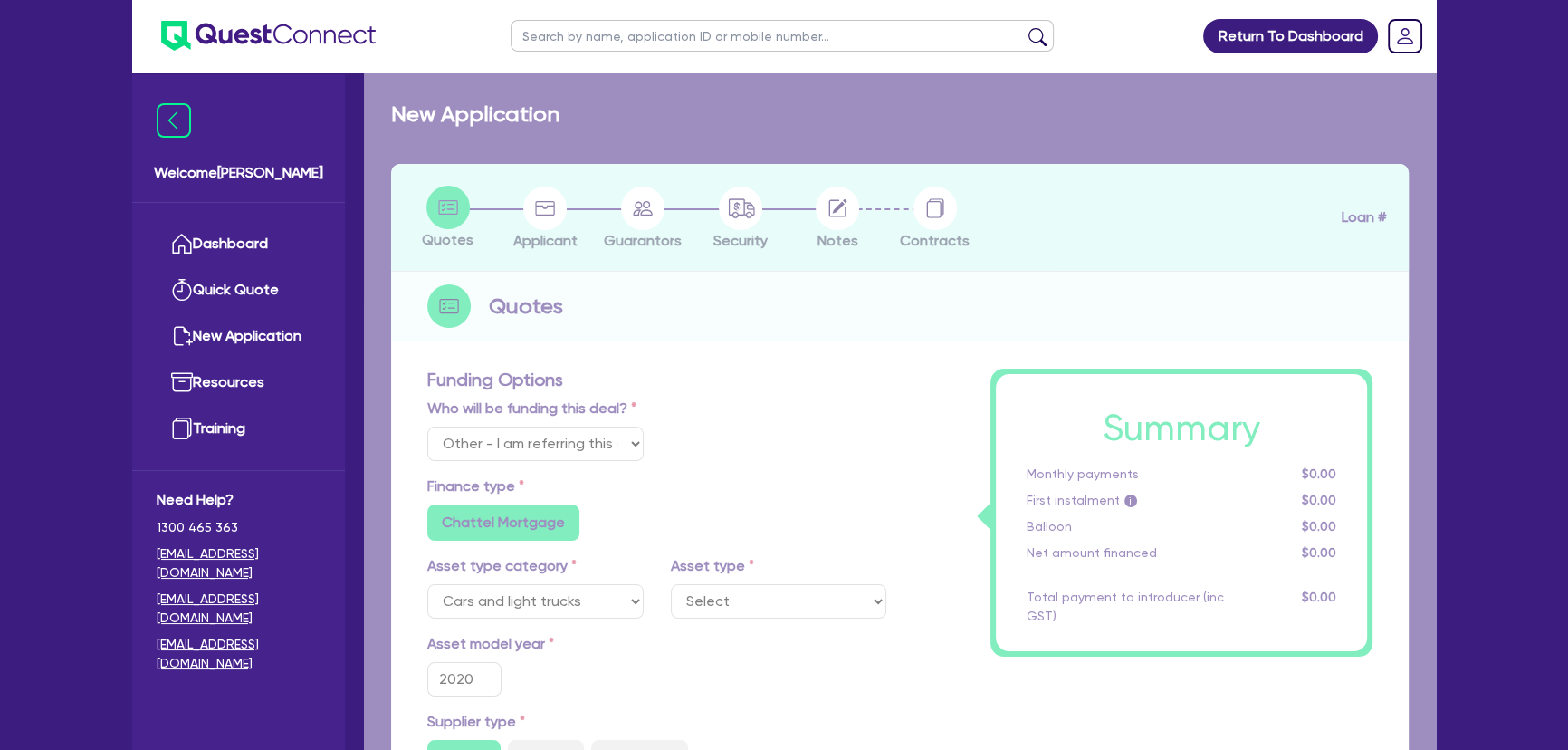
select select "PASSENGER_VEHICLES"
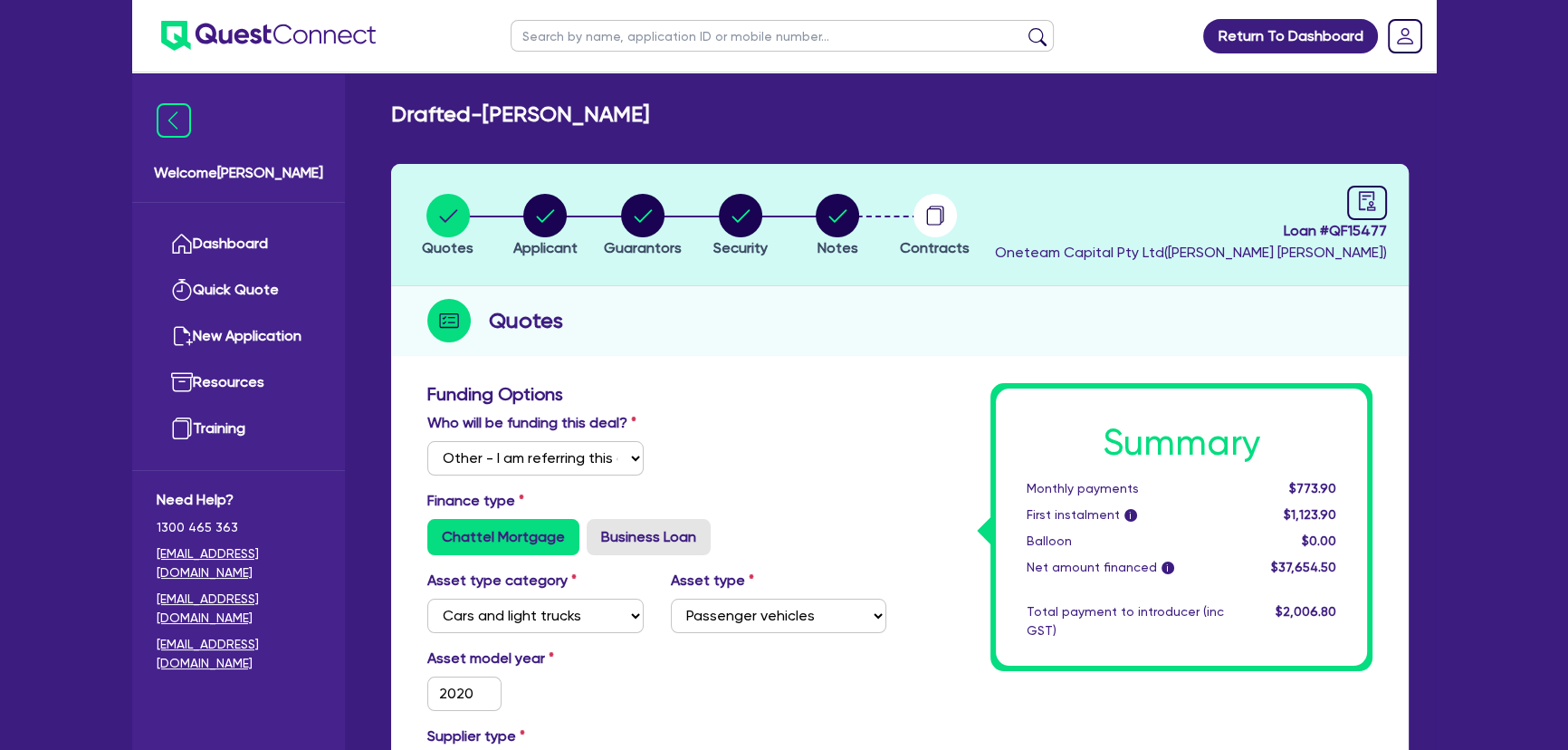
click at [802, 223] on li "Notes" at bounding box center [837, 225] width 97 height 64
click at [818, 219] on circle "button" at bounding box center [837, 215] width 43 height 43
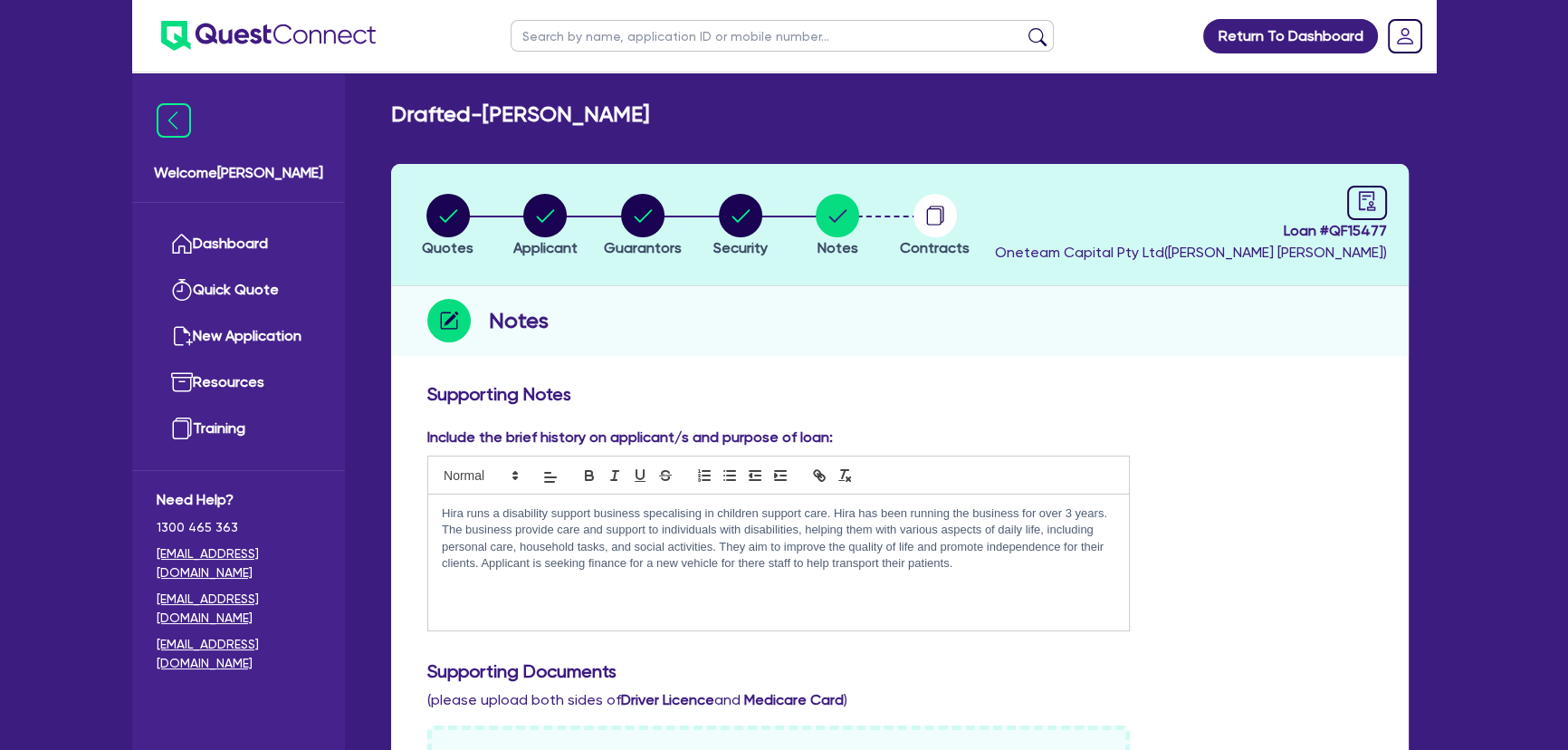
click at [740, 186] on header "Quotes Applicant Guarantors Security Notes Contracts Loan # QF15477 Oneteam Cap…" at bounding box center [900, 225] width 1018 height 123
click at [742, 205] on circle "button" at bounding box center [740, 215] width 43 height 43
select select "CARS_AND_LIGHT_TRUCKS"
select select "PASSENGER_VEHICLES"
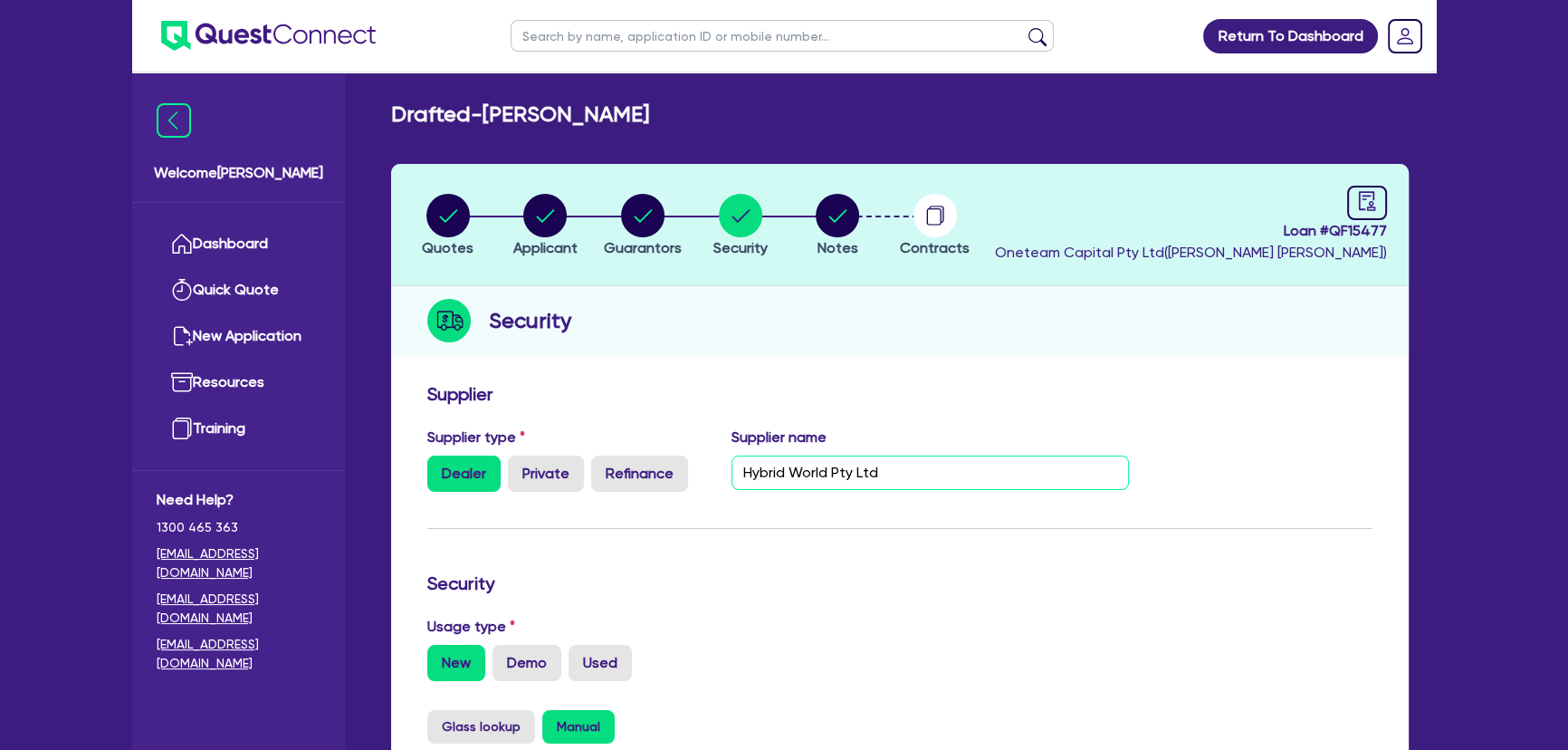
drag, startPoint x: 735, startPoint y: 473, endPoint x: 995, endPoint y: 475, distance: 260.0
click at [995, 475] on input "Hybrid World Pty Ltd" at bounding box center [930, 472] width 398 height 35
click at [260, 25] on img at bounding box center [268, 36] width 214 height 30
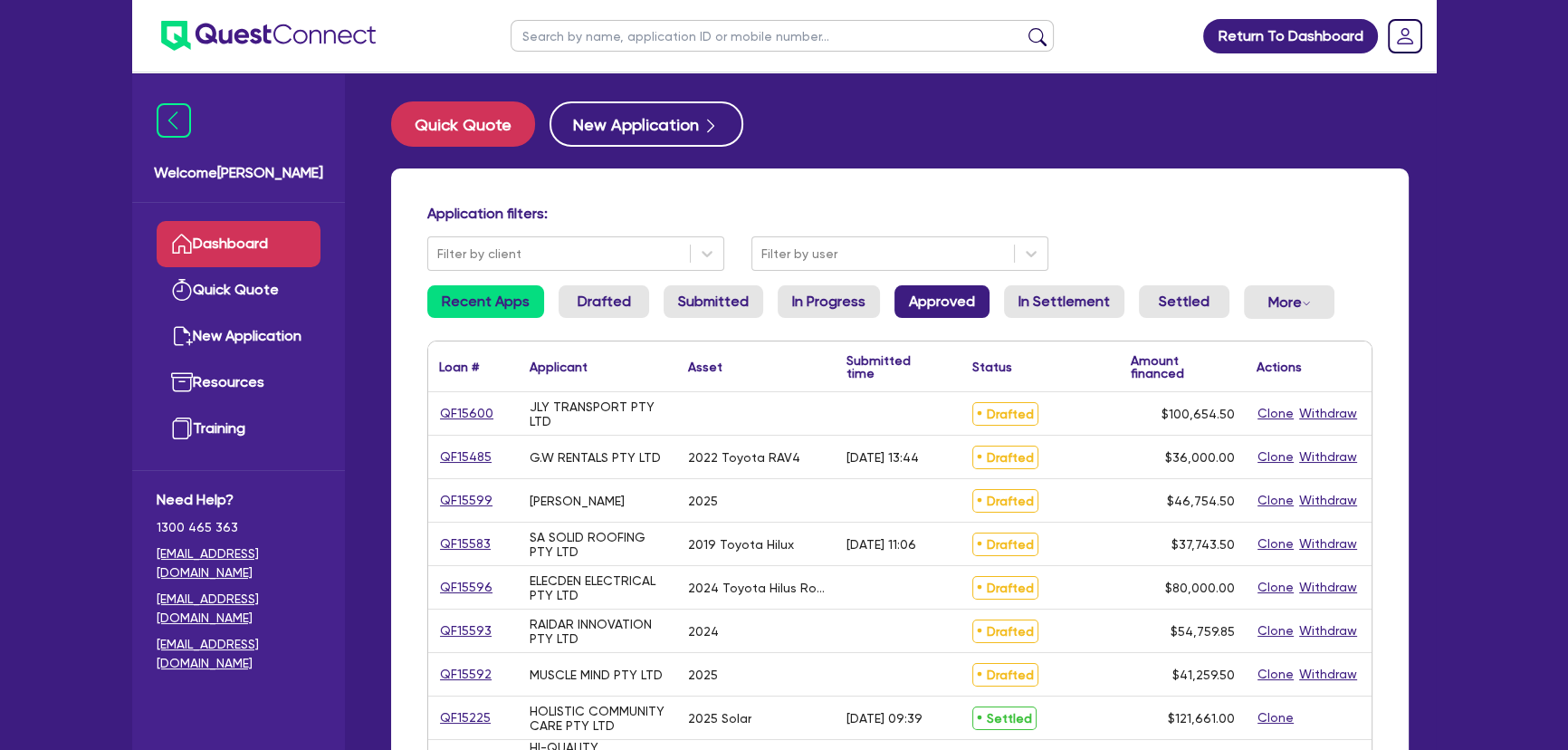
click at [932, 294] on link "Approved" at bounding box center [942, 301] width 95 height 33
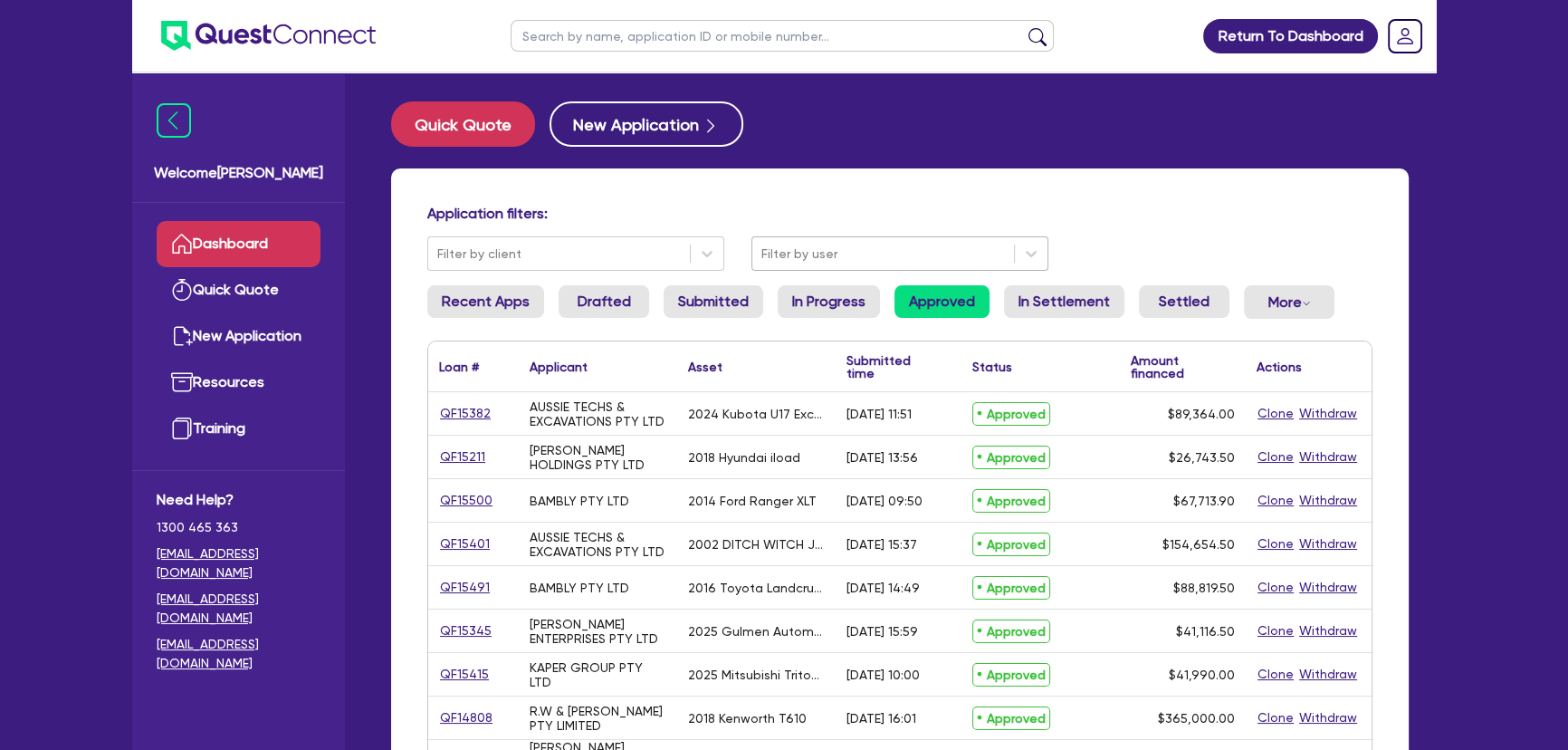
click at [904, 244] on div at bounding box center [883, 254] width 243 height 22
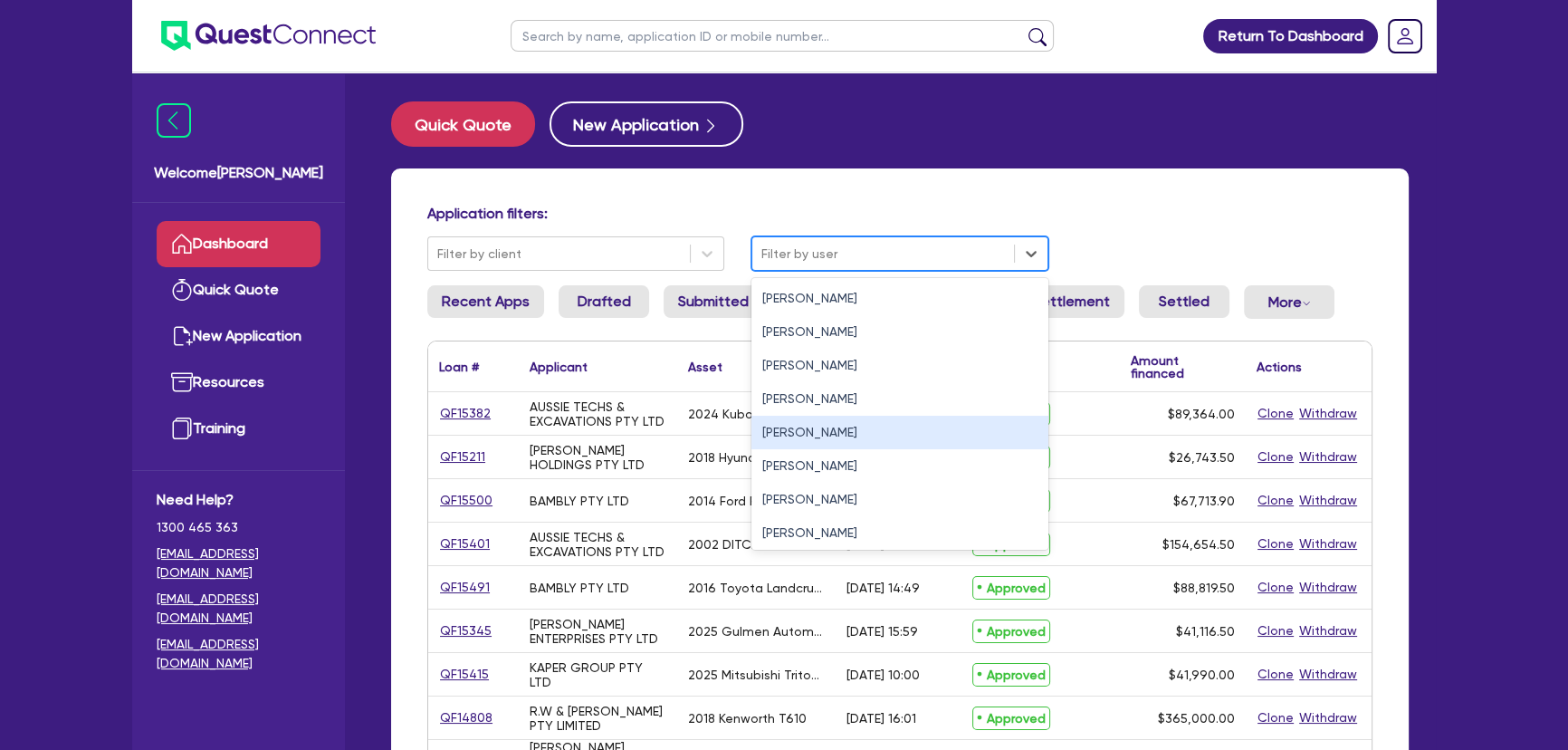
click at [842, 429] on div "Joel Harding" at bounding box center [900, 433] width 297 height 34
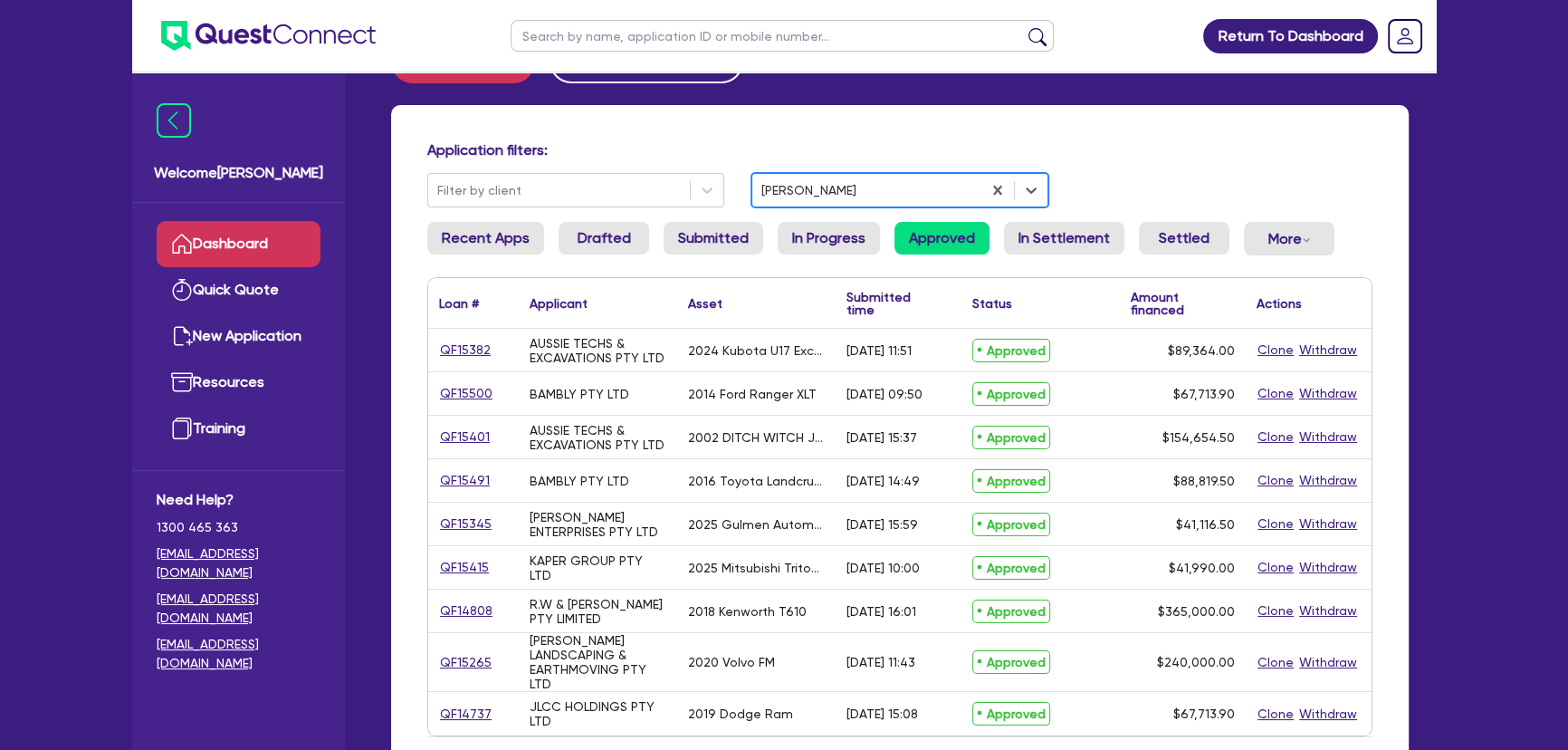
scroll to position [81, 0]
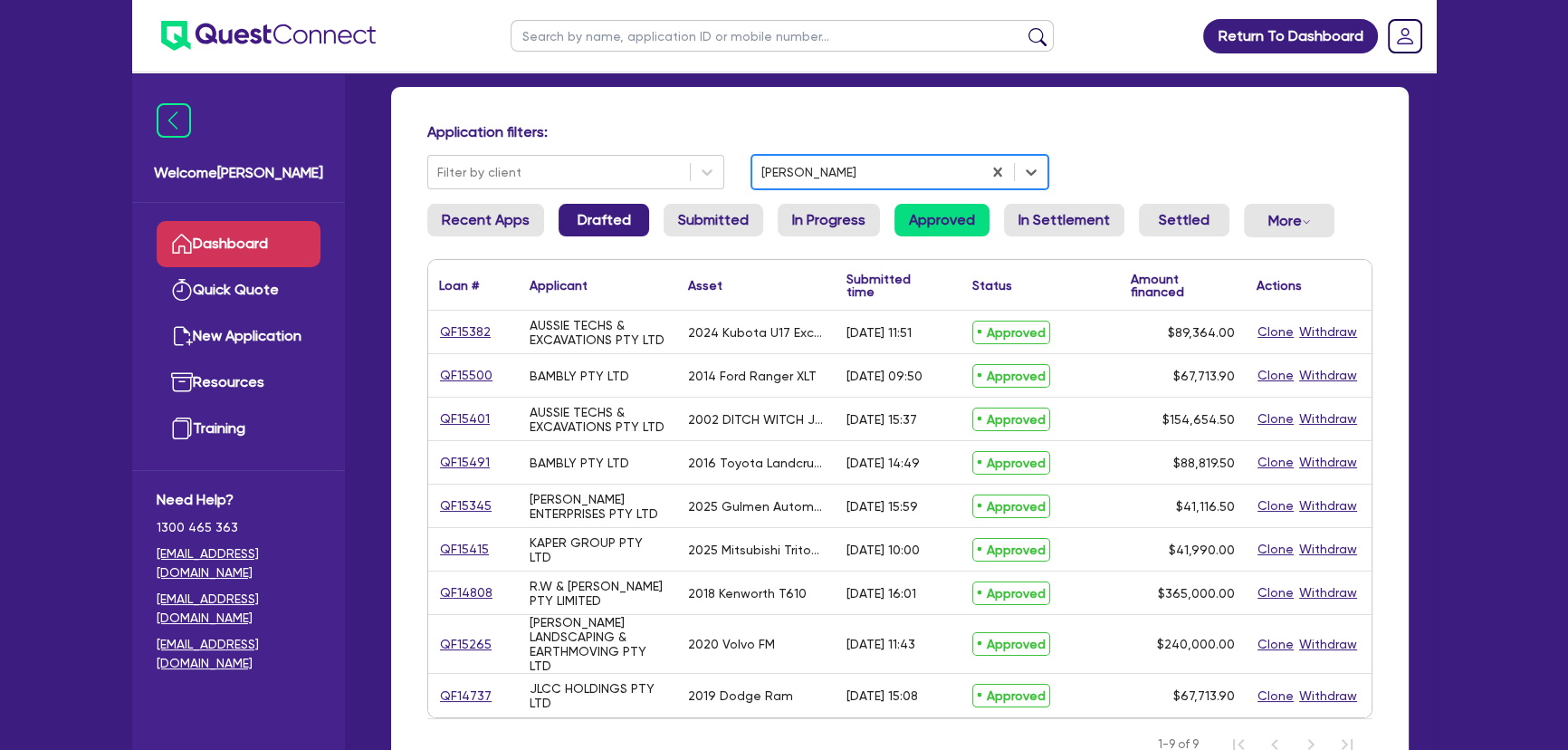
click at [617, 213] on link "Drafted" at bounding box center [604, 220] width 91 height 33
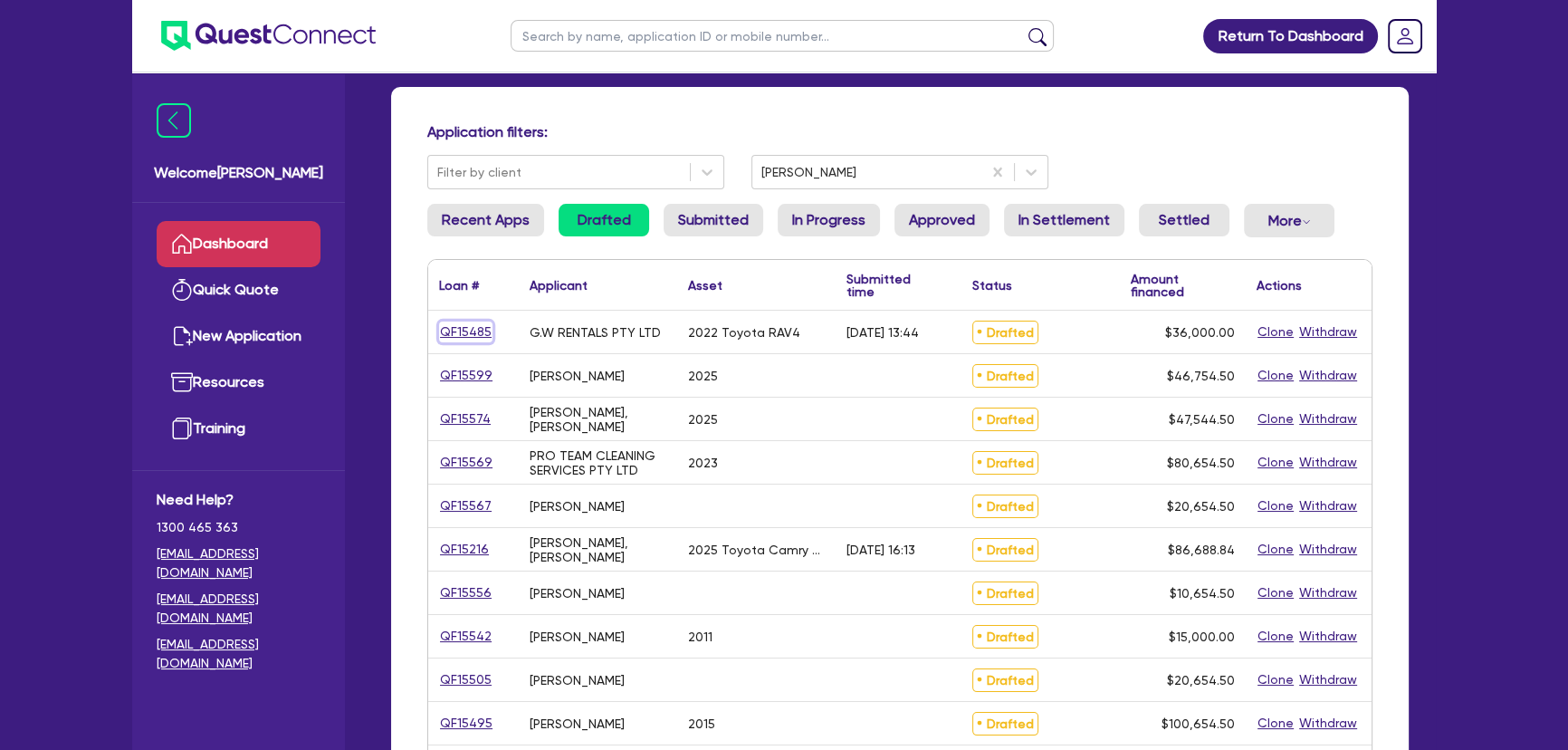
click at [465, 340] on link "QF15485" at bounding box center [465, 331] width 53 height 21
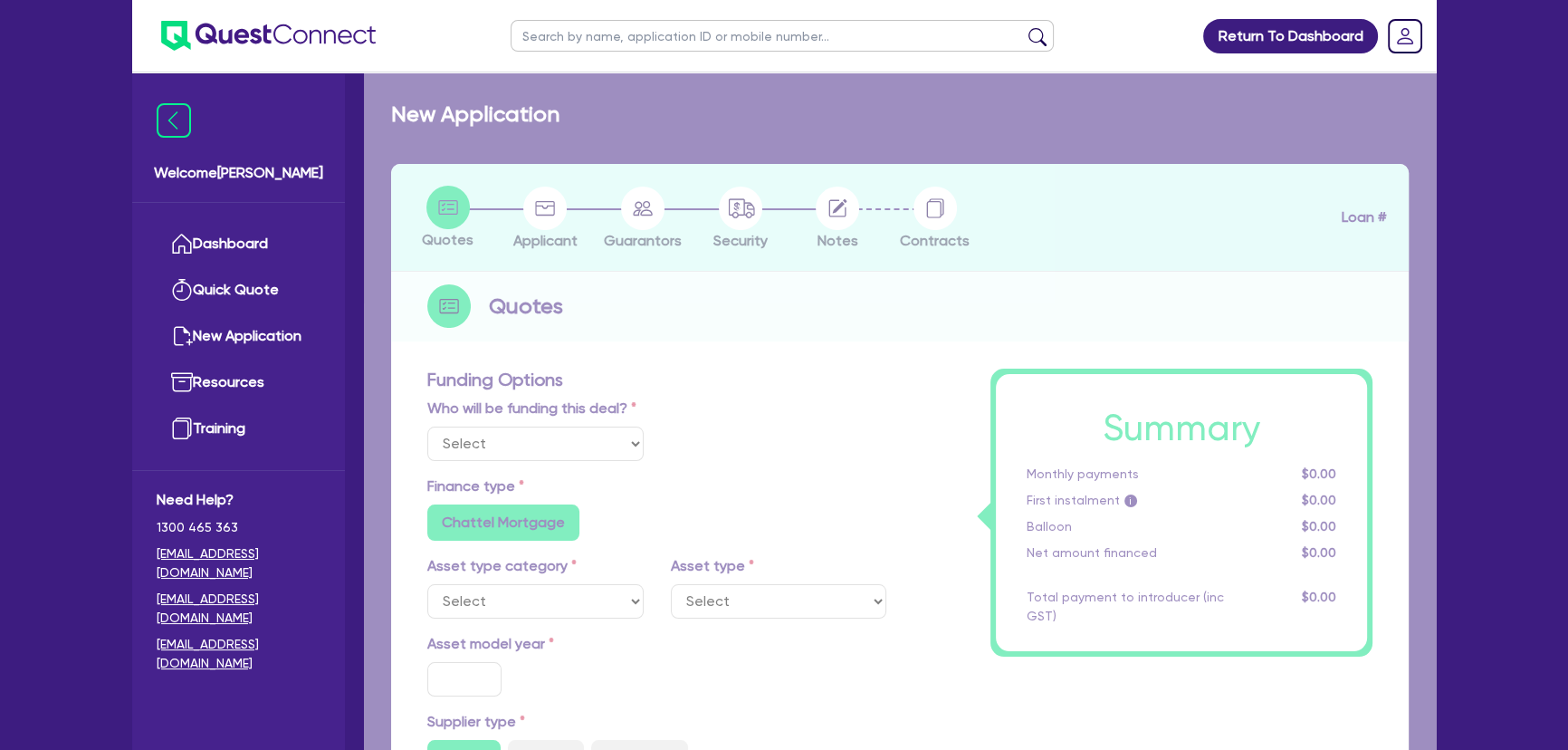
select select "Quest Finance - Own Book"
select select "CARS_AND_LIGHT_TRUCKS"
type input "2022"
type input "36,000"
type input "30"
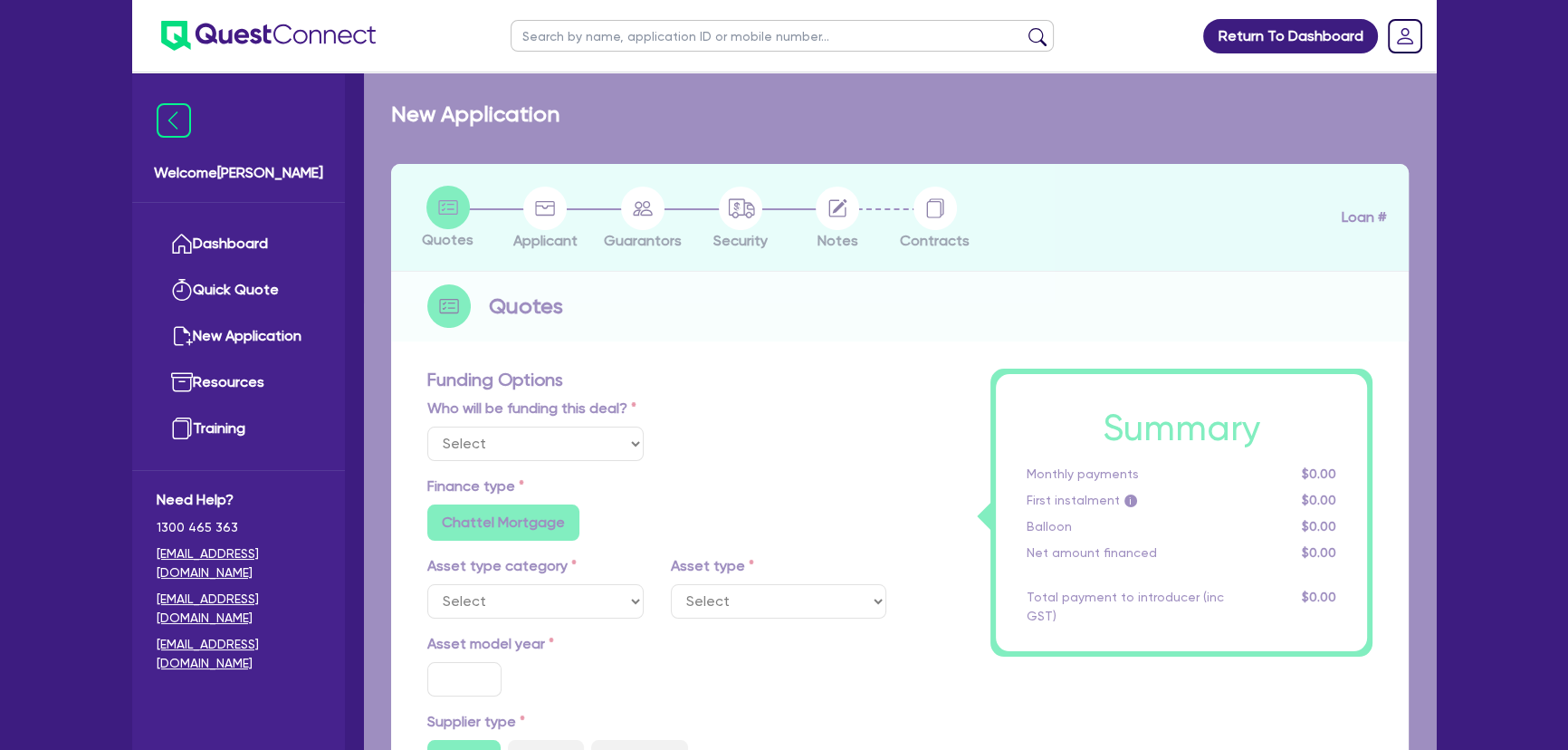
type input "10,800"
type input "4"
type input "1,440"
type input "17.95"
radio input "false"
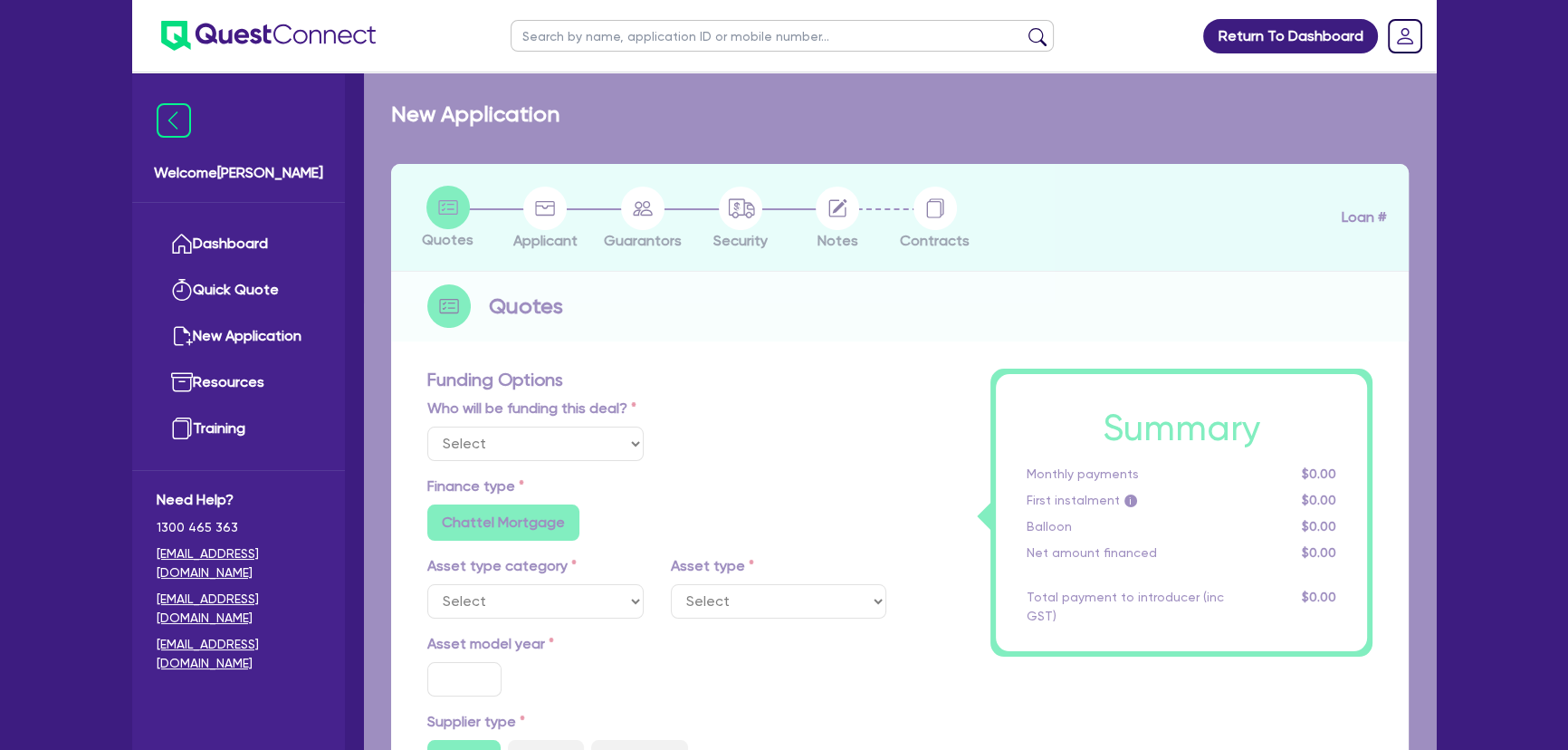
radio input "false"
select select "PASSENGER_VEHICLES"
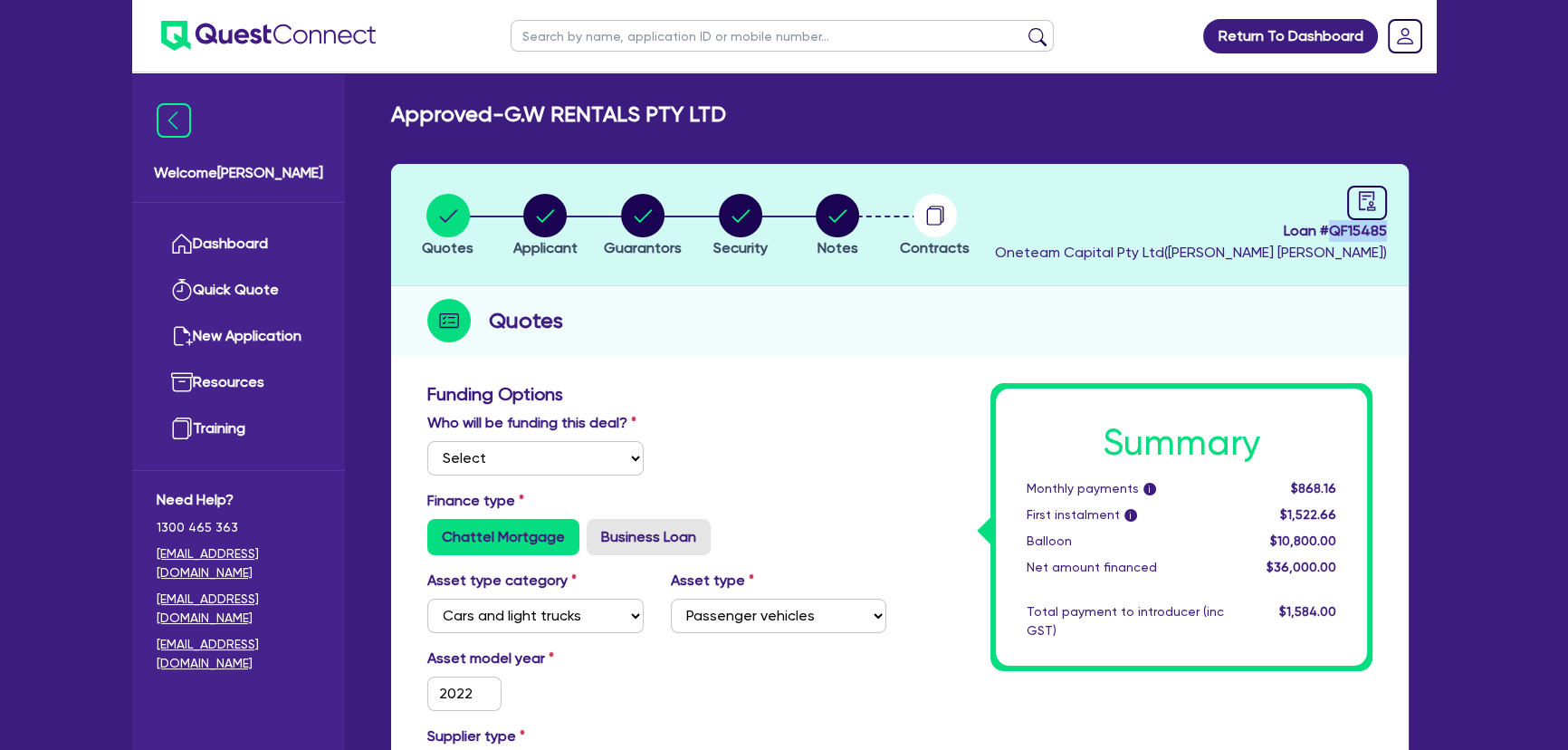
drag, startPoint x: 1340, startPoint y: 226, endPoint x: 1386, endPoint y: 226, distance: 46.0
click at [1386, 226] on span "Loan # QF15485" at bounding box center [1191, 230] width 392 height 22
copy span "QF15485"
drag, startPoint x: 513, startPoint y: 118, endPoint x: 755, endPoint y: 112, distance: 242.1
click at [755, 112] on div "Approved - G.W RENTALS PTY LTD" at bounding box center [900, 114] width 1045 height 26
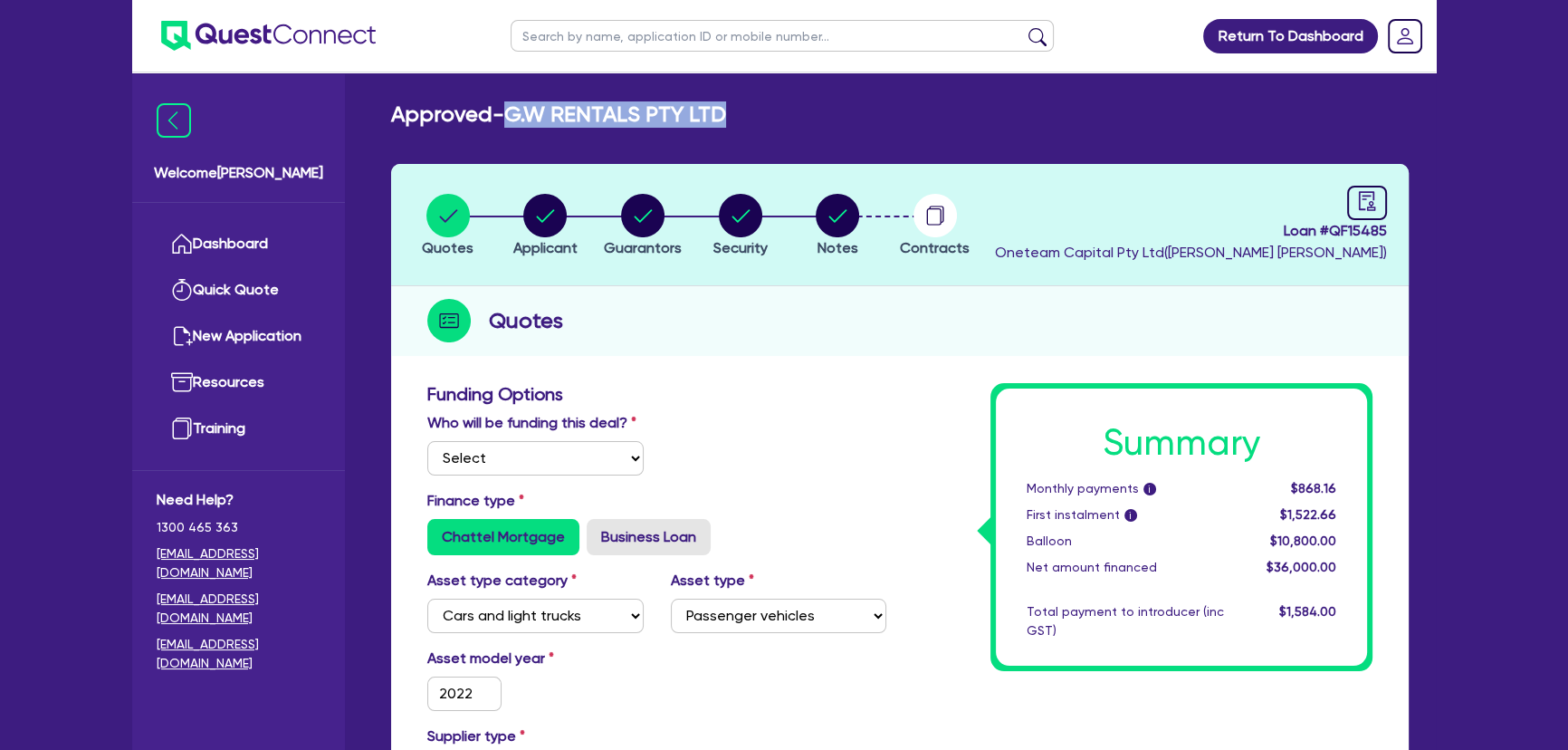
copy h2 "G.W RENTALS PTY LTD"
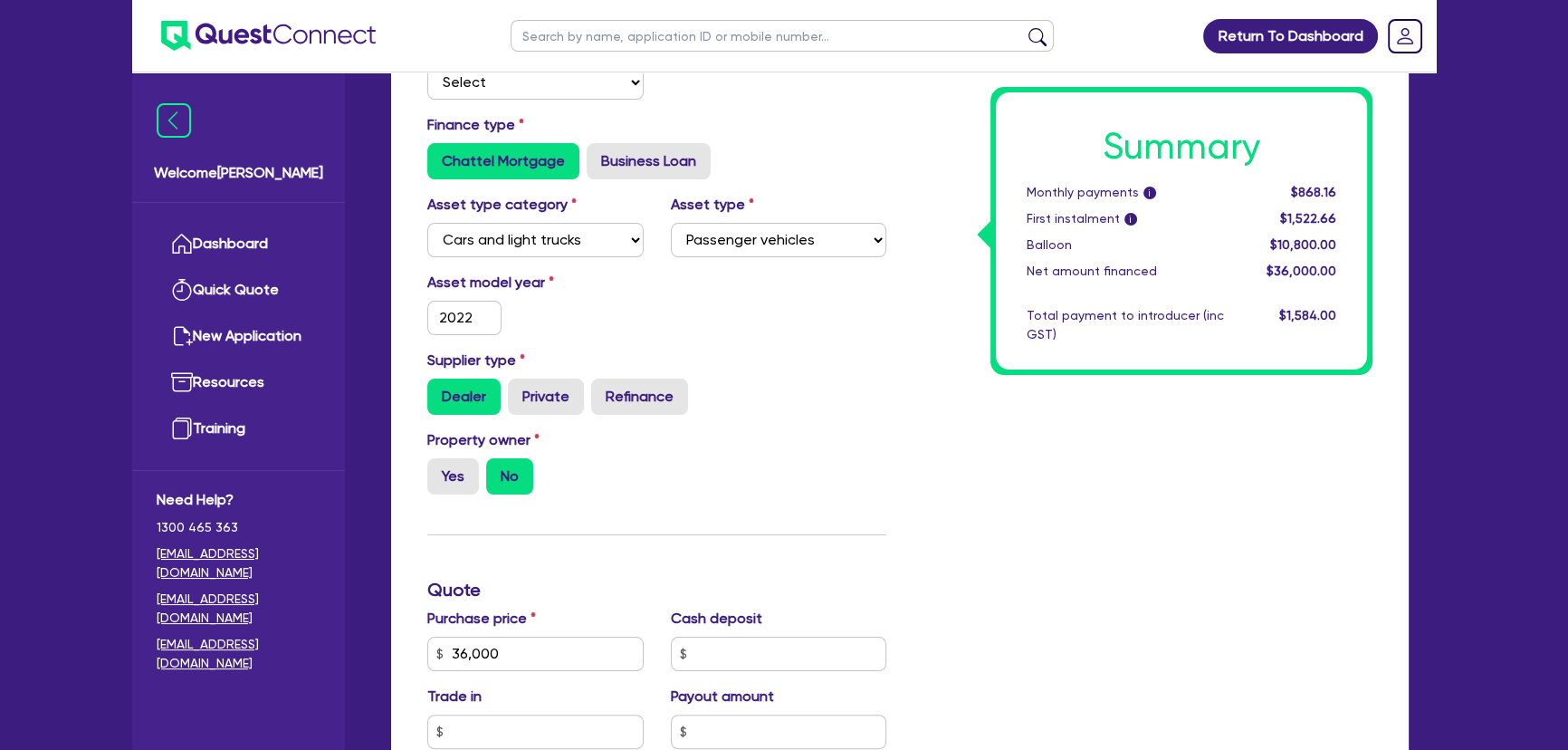
scroll to position [658, 0]
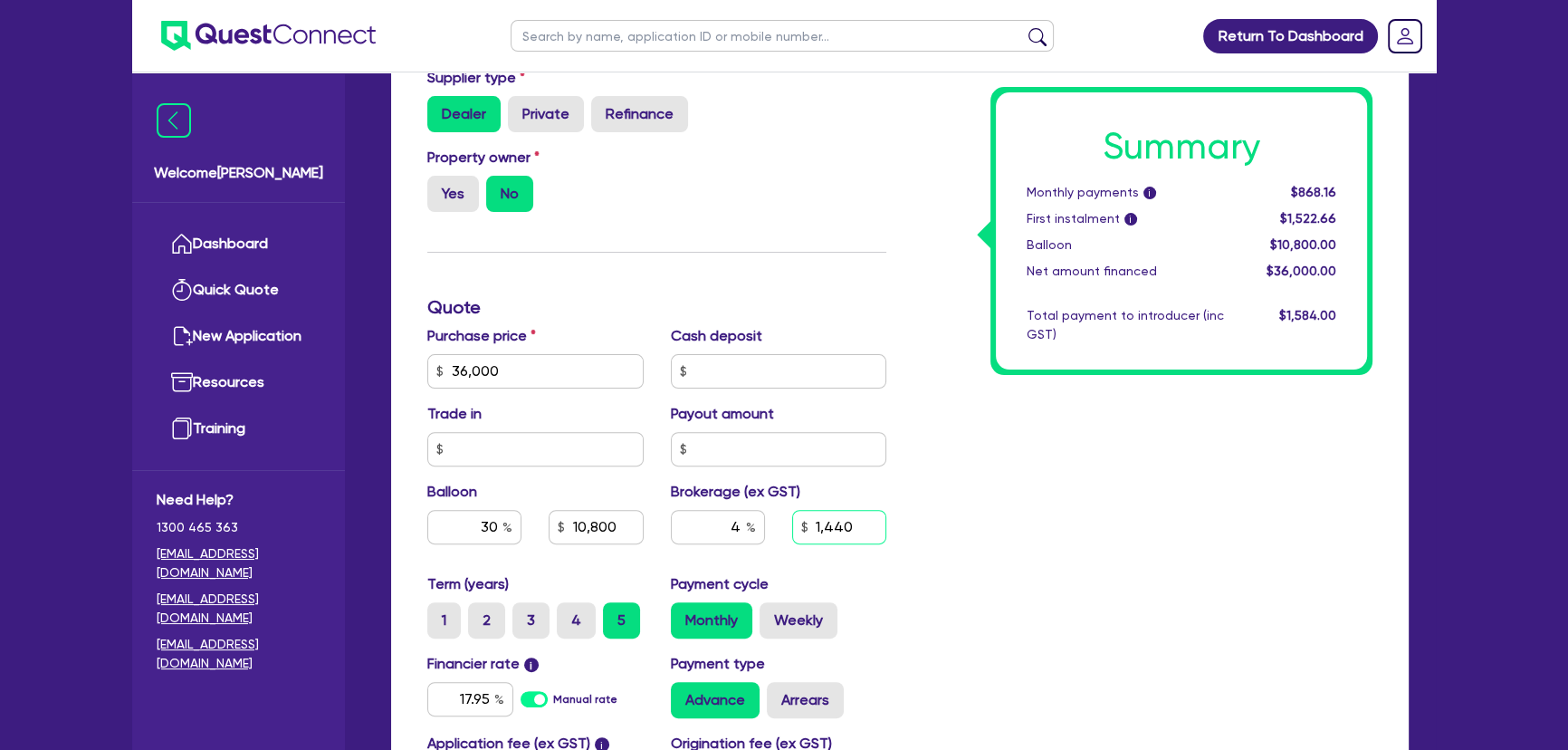
drag, startPoint x: 812, startPoint y: 531, endPoint x: 901, endPoint y: 524, distance: 89.3
click at [898, 525] on div "1,440" at bounding box center [840, 526] width 122 height 35
type input "36,000"
type input "10,800"
type input "1,440"
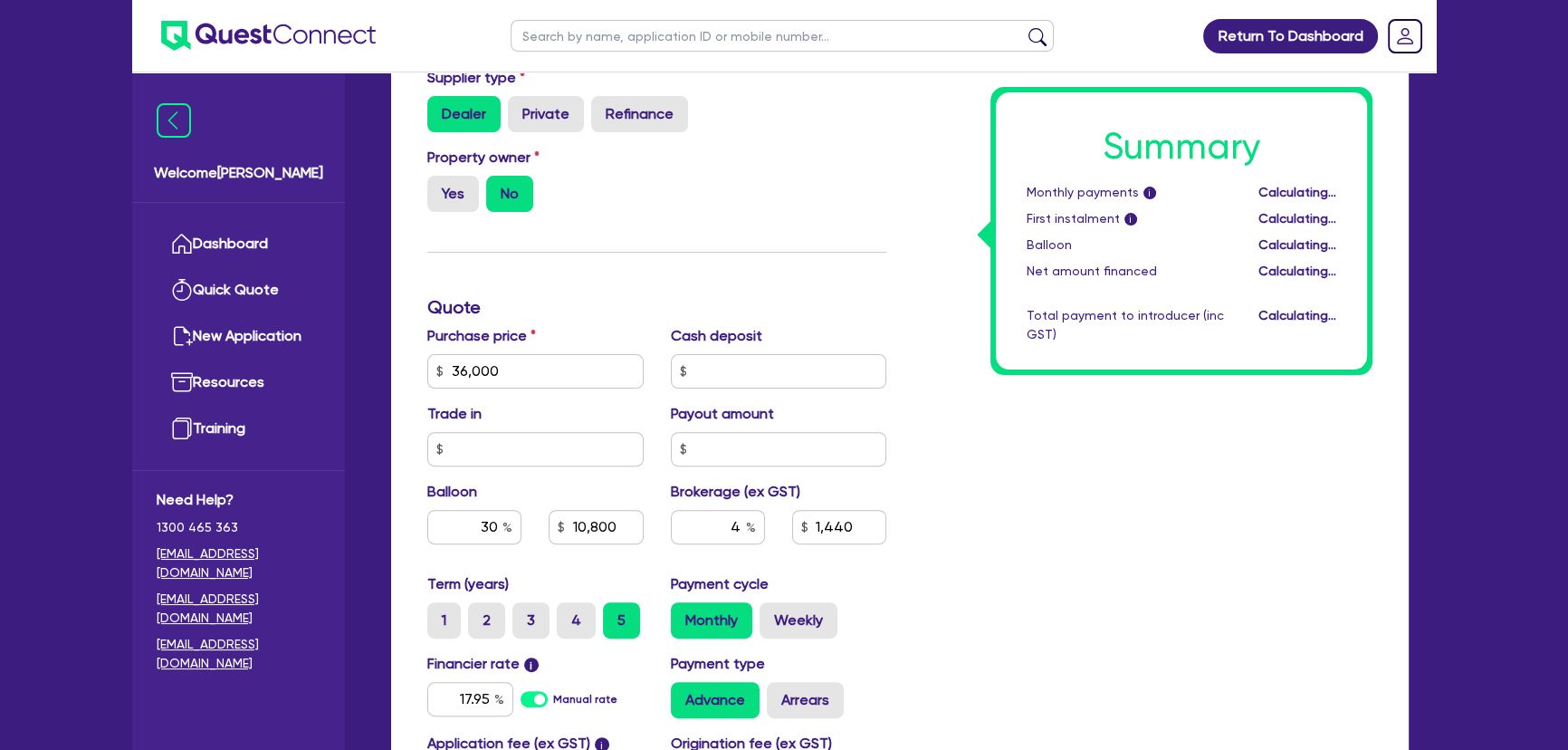
type input "36,000"
type input "10,800"
type input "1,440"
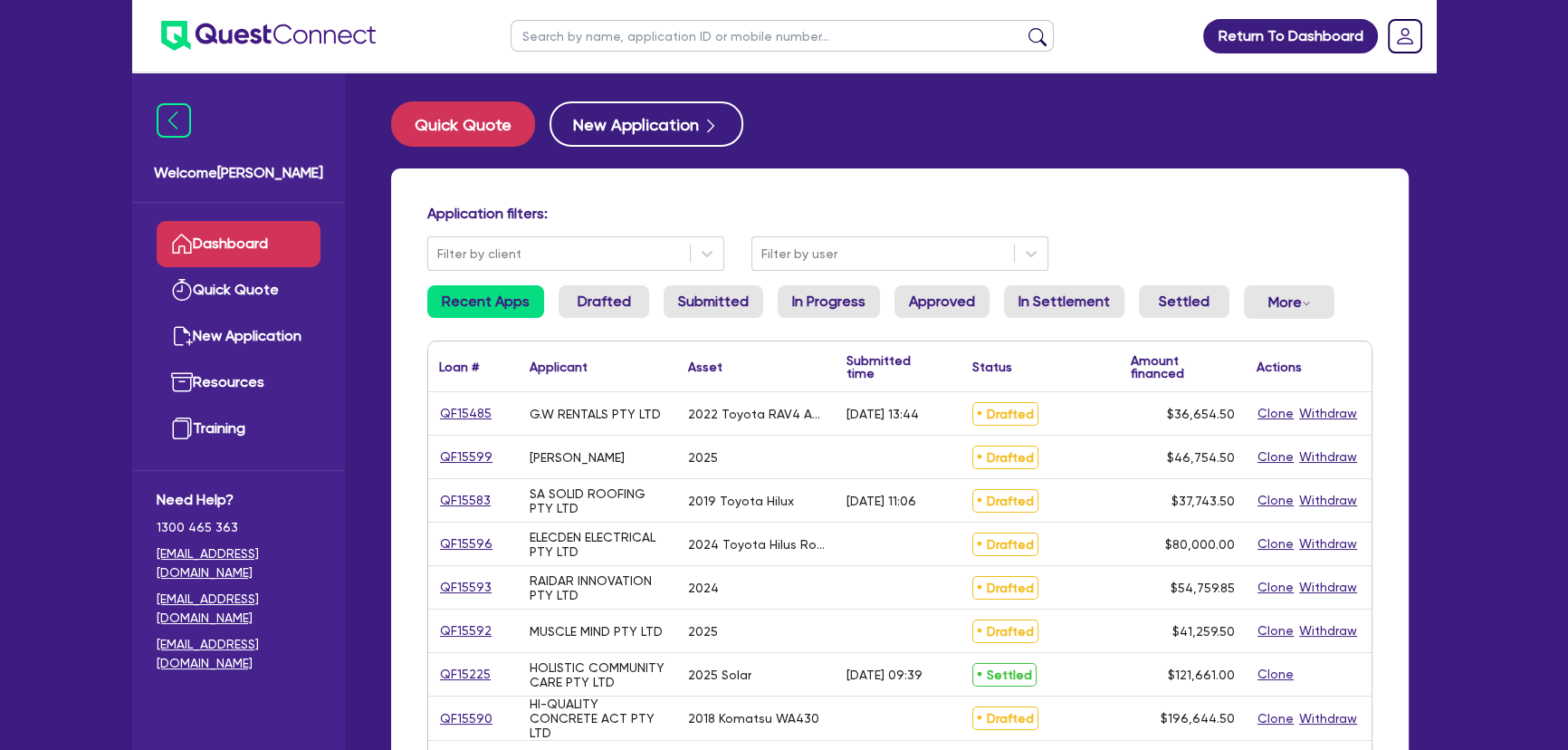
click at [1145, 216] on h4 "Application filters:" at bounding box center [900, 213] width 945 height 17
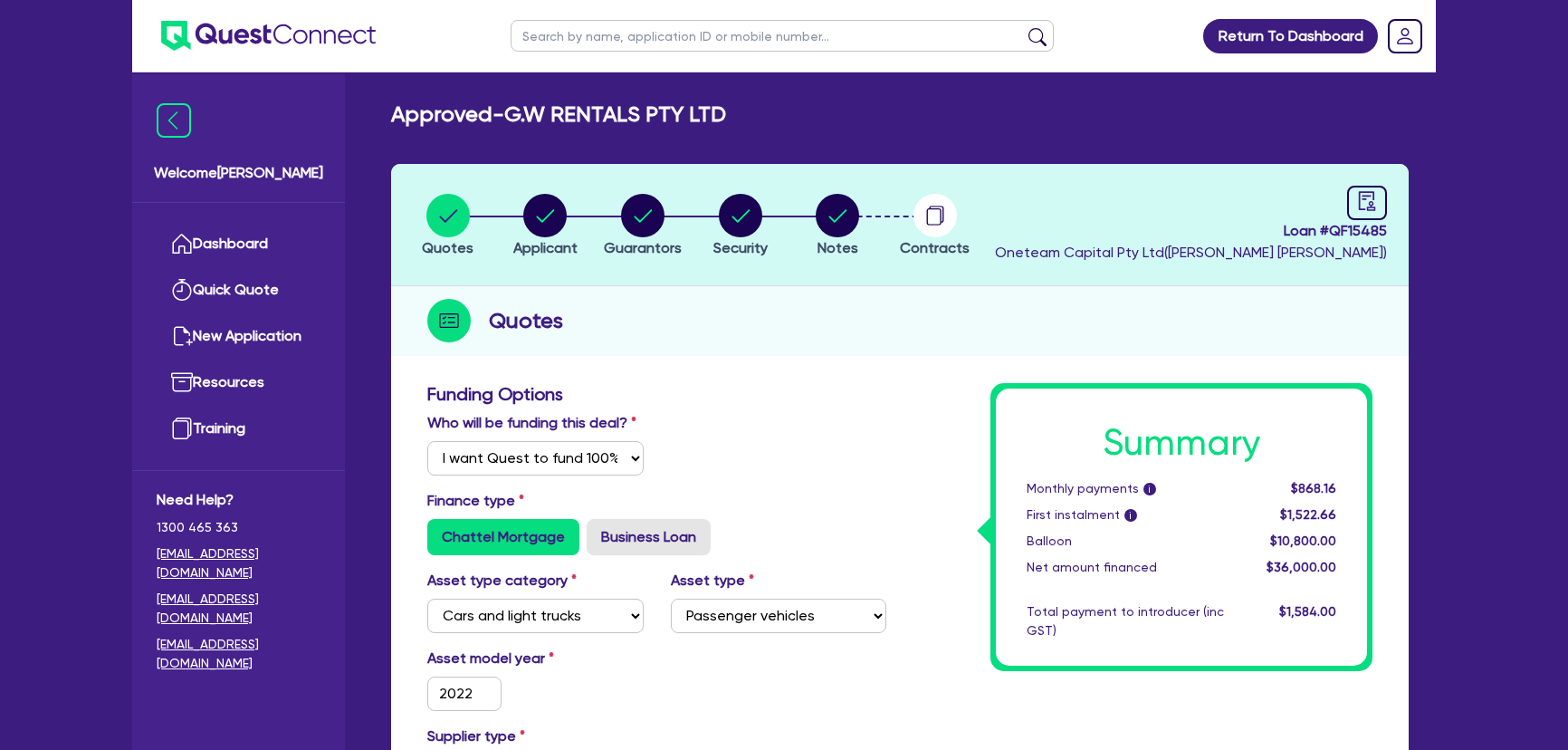
select select "Quest Finance - Own Book"
select select "CARS_AND_LIGHT_TRUCKS"
select select "PASSENGER_VEHICLES"
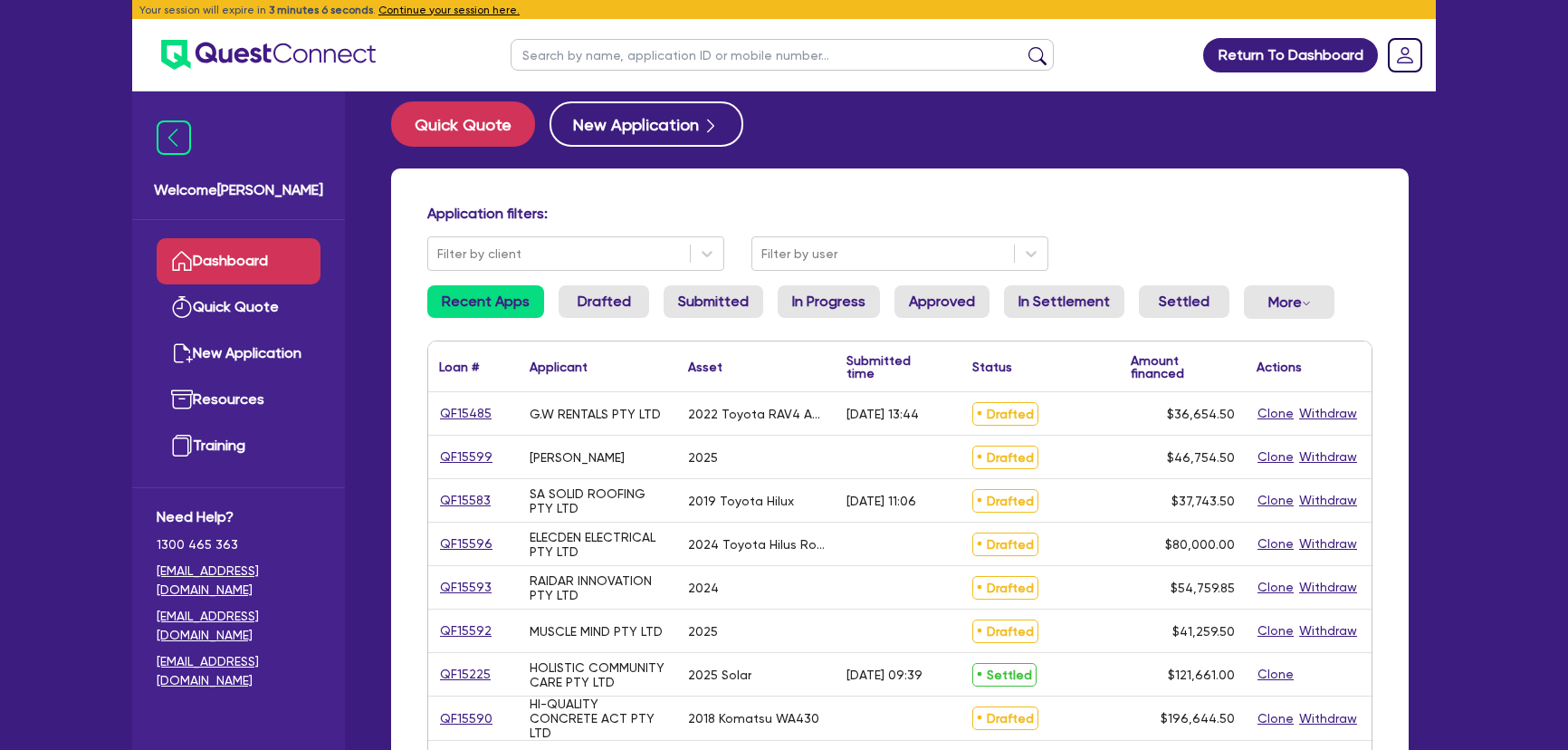
click at [480, 15] on button "Continue your session here." at bounding box center [448, 9] width 141 height 16
